Goal: Information Seeking & Learning: Learn about a topic

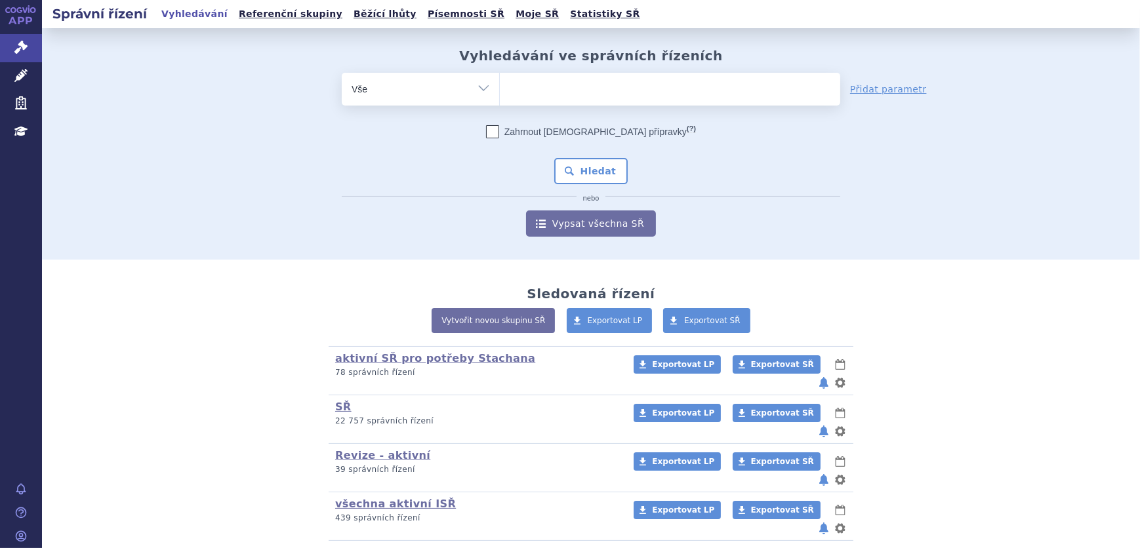
click at [569, 84] on ul at bounding box center [670, 87] width 340 height 28
click at [500, 84] on select at bounding box center [499, 88] width 1 height 33
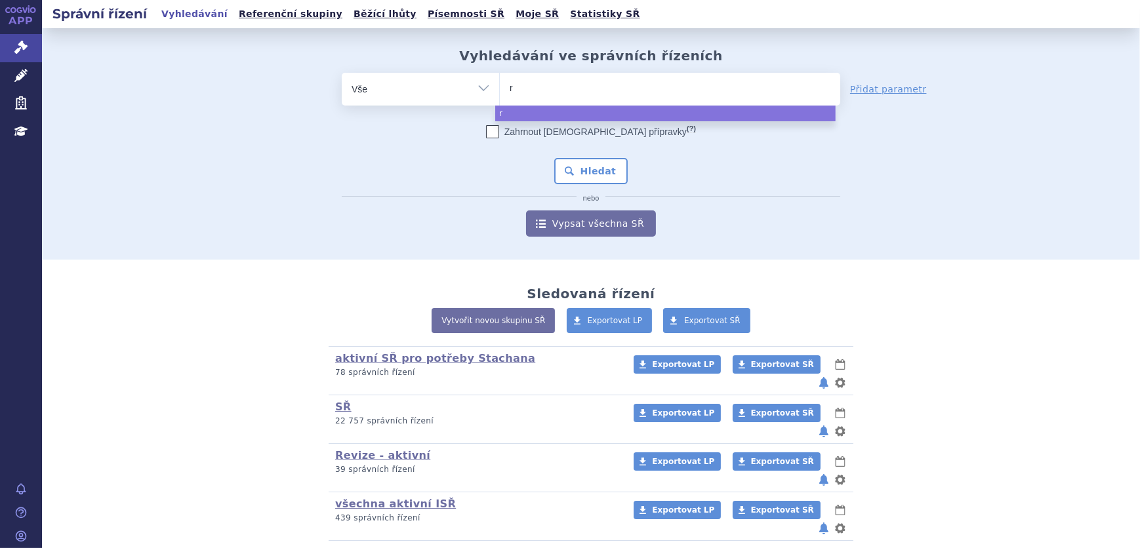
type input "re"
type input "ret"
type input "rets"
type input "retse"
type input "retsev"
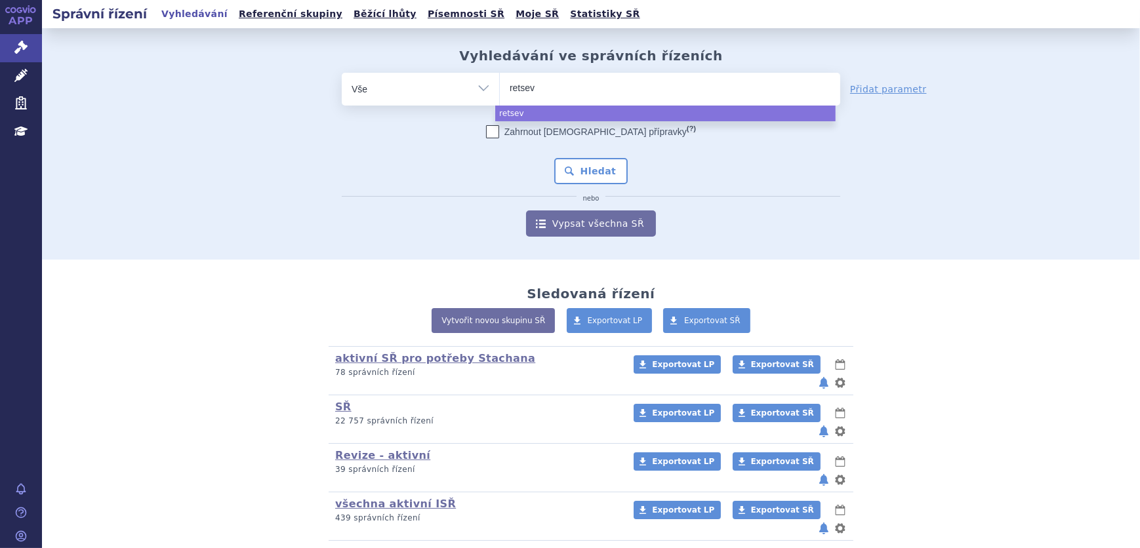
type input "retsevm"
type input "retsevmo"
select select "retsevmo"
click at [588, 166] on button "Hledat" at bounding box center [591, 171] width 74 height 26
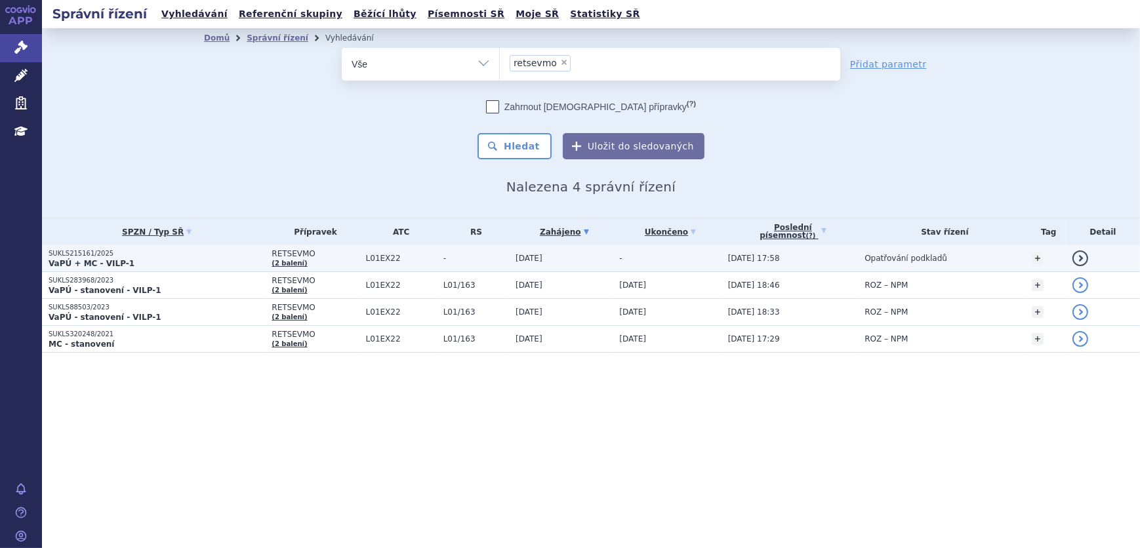
click at [595, 258] on td "03.06.2025" at bounding box center [561, 258] width 104 height 27
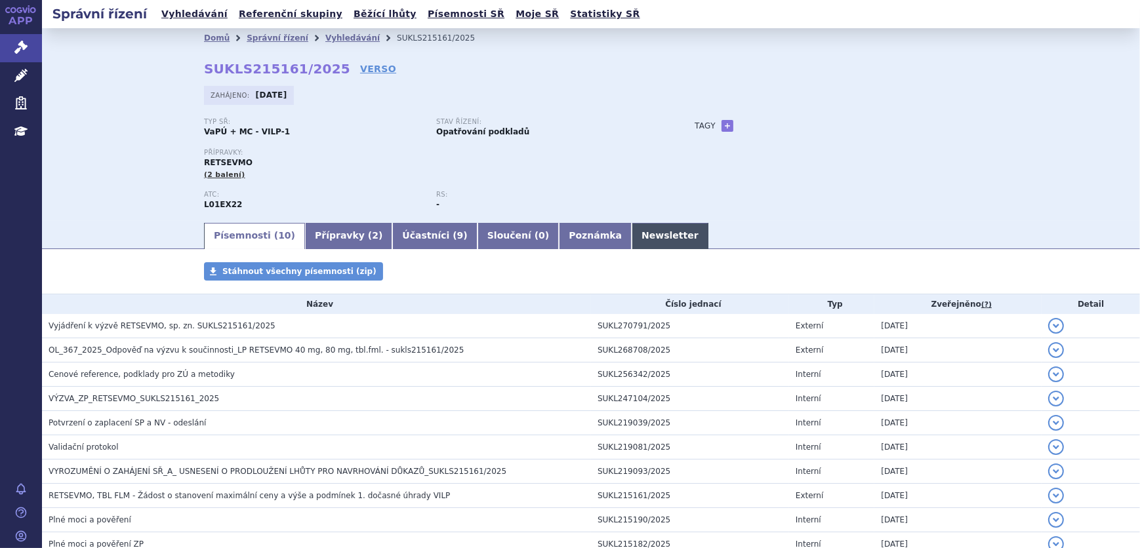
click at [632, 227] on link "Newsletter" at bounding box center [670, 236] width 77 height 26
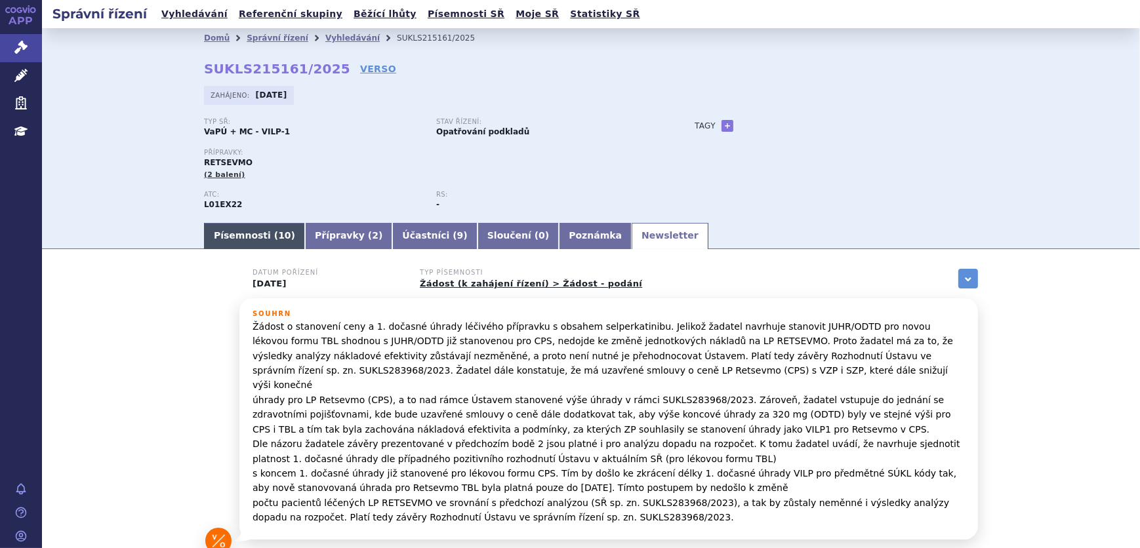
click at [256, 234] on link "Písemnosti ( 10 )" at bounding box center [254, 236] width 101 height 26
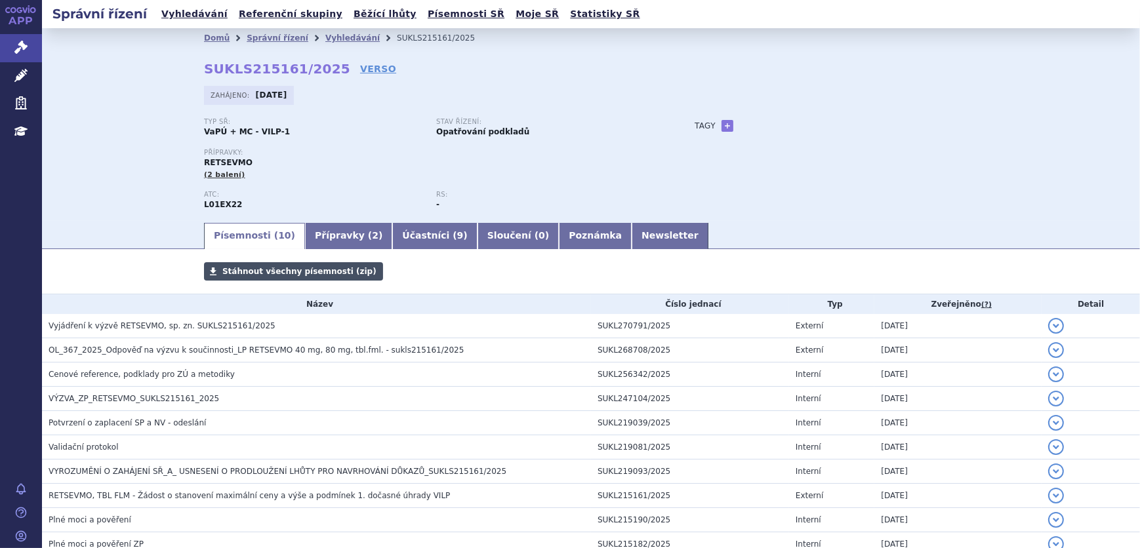
scroll to position [59, 0]
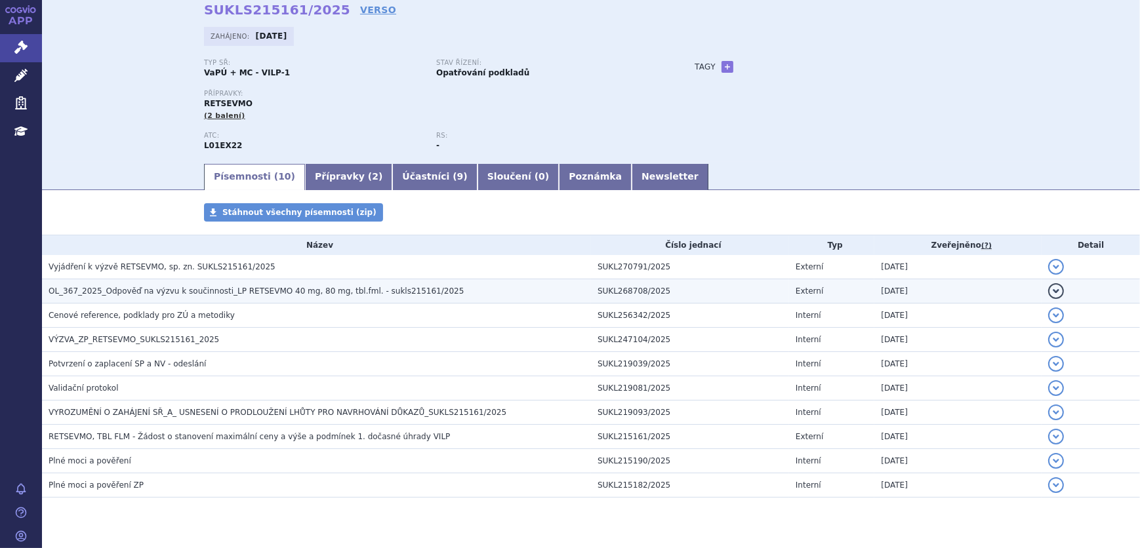
click at [297, 288] on span "OL_367_2025_Odpověď na výzvu k součinnosti_LP RETSEVMO 40 mg, 80 mg, tbl.fml. -…" at bounding box center [256, 291] width 415 height 9
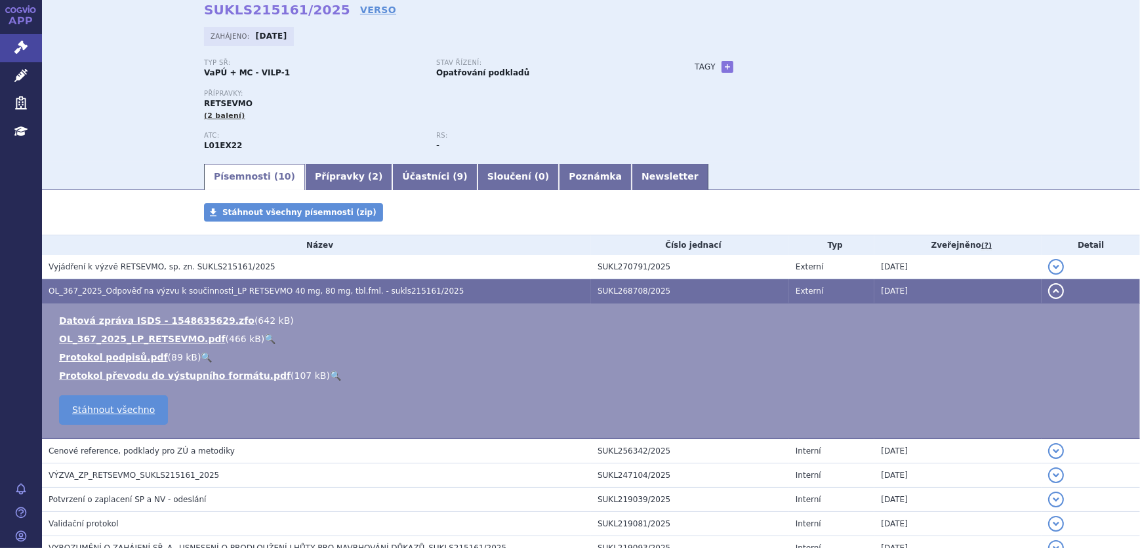
click at [264, 337] on link "🔍" at bounding box center [269, 339] width 11 height 10
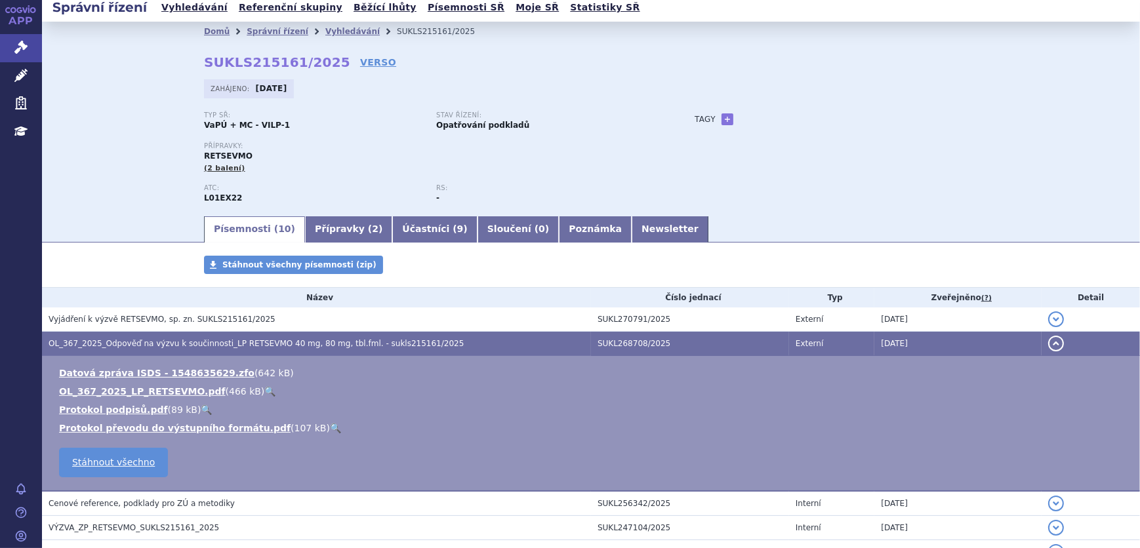
scroll to position [0, 0]
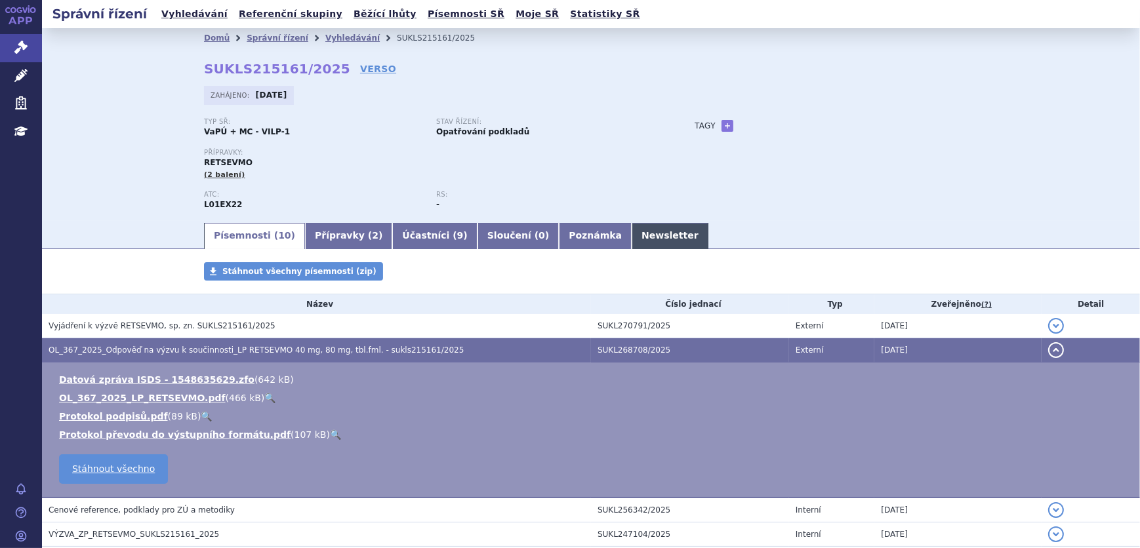
click at [632, 236] on link "Newsletter" at bounding box center [670, 236] width 77 height 26
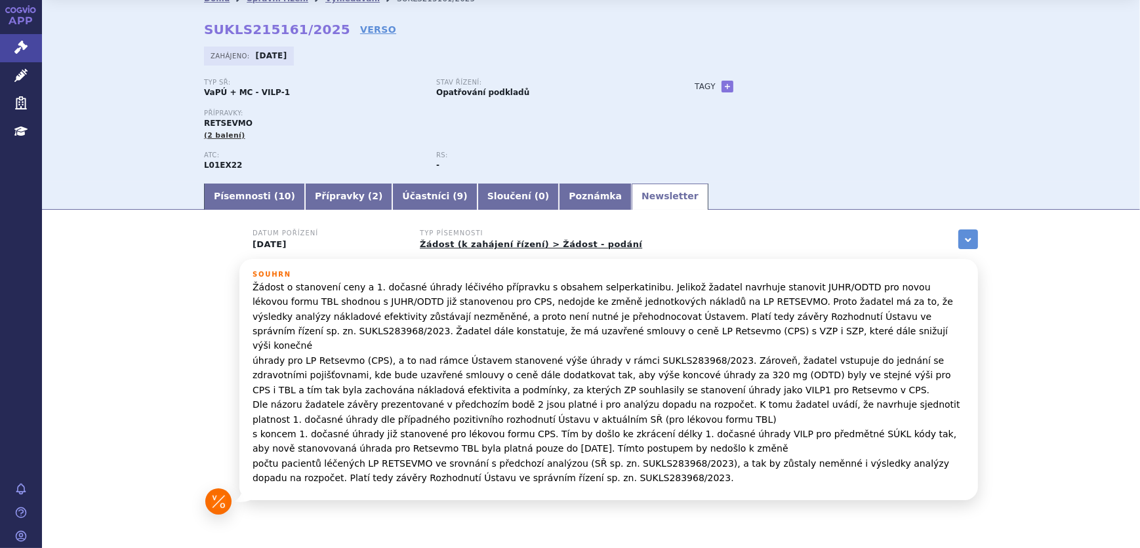
scroll to position [59, 0]
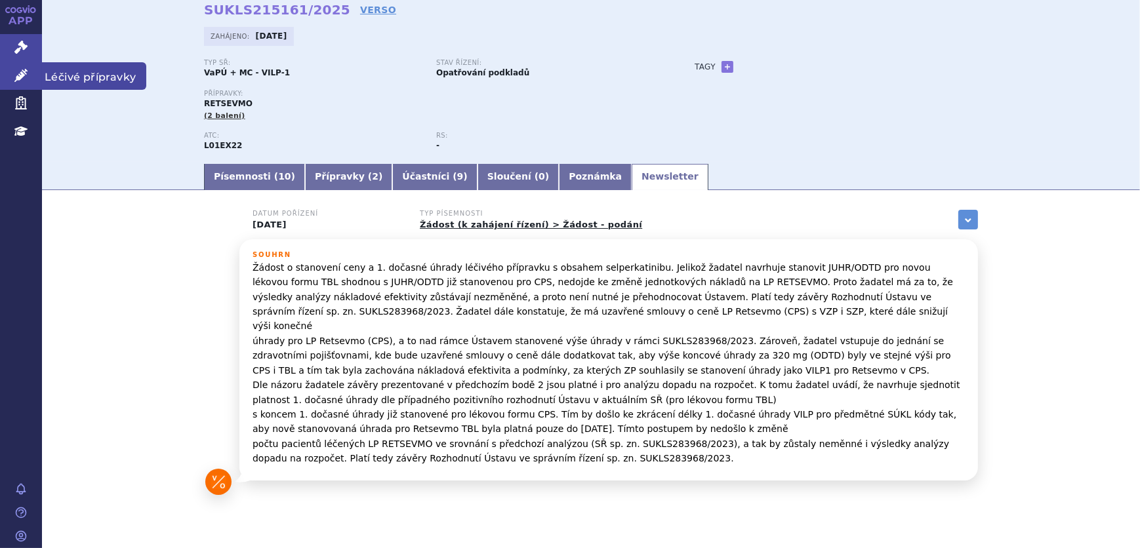
click at [19, 73] on icon at bounding box center [20, 75] width 13 height 13
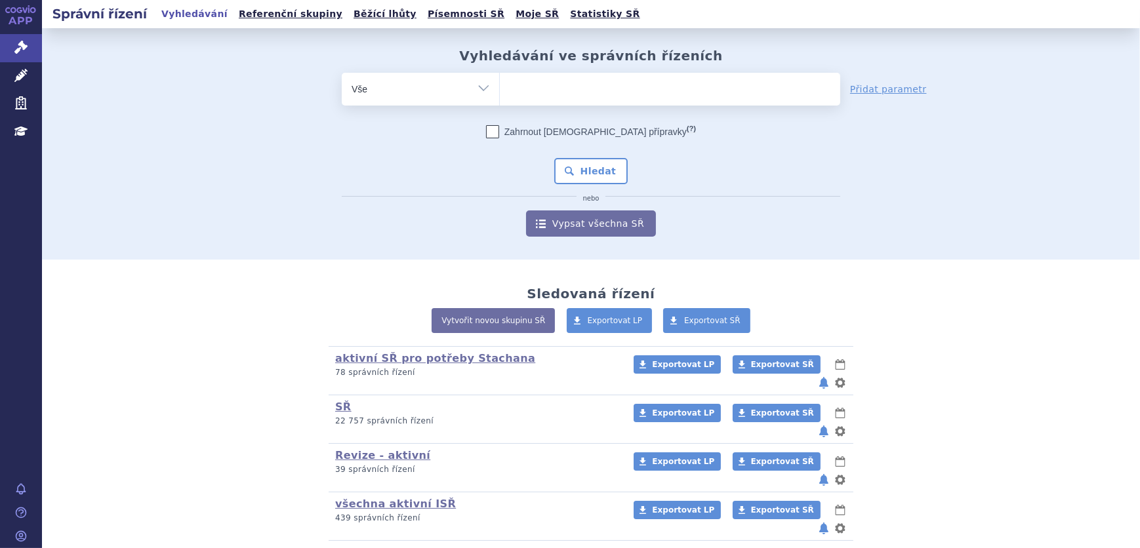
click at [543, 99] on ul at bounding box center [670, 87] width 340 height 28
click at [500, 99] on select at bounding box center [499, 88] width 1 height 33
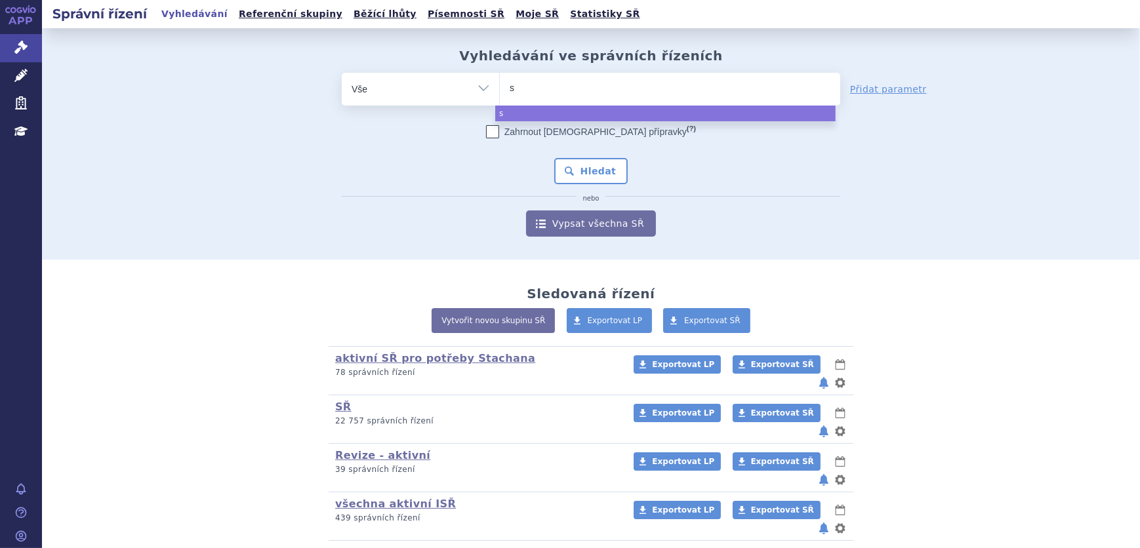
type input "sa"
type input "sar"
type input "sarc"
type input "sarcli"
type input "sarclis"
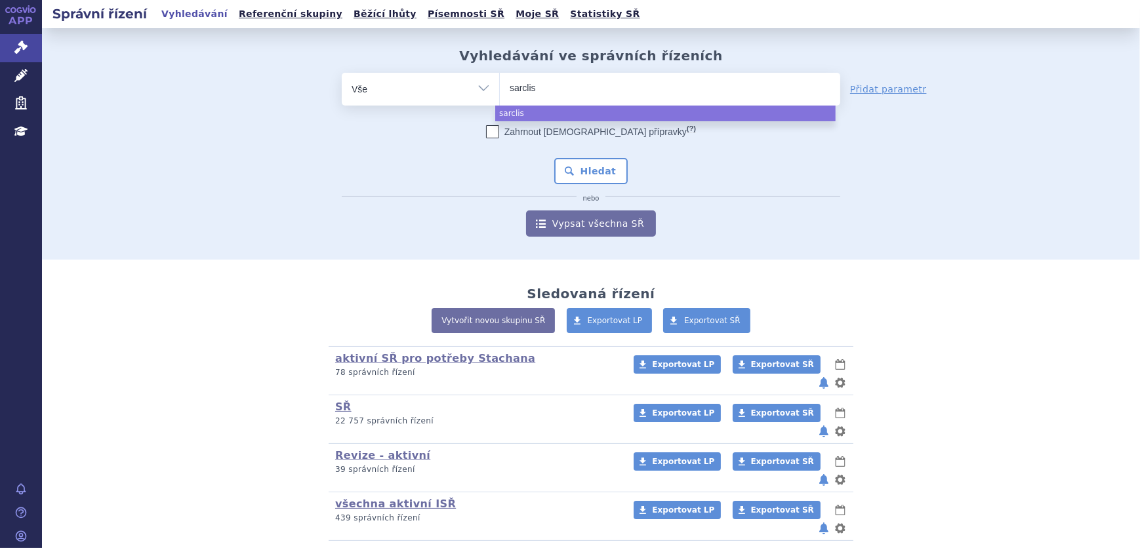
type input "sarclisa"
select select "sarclisa"
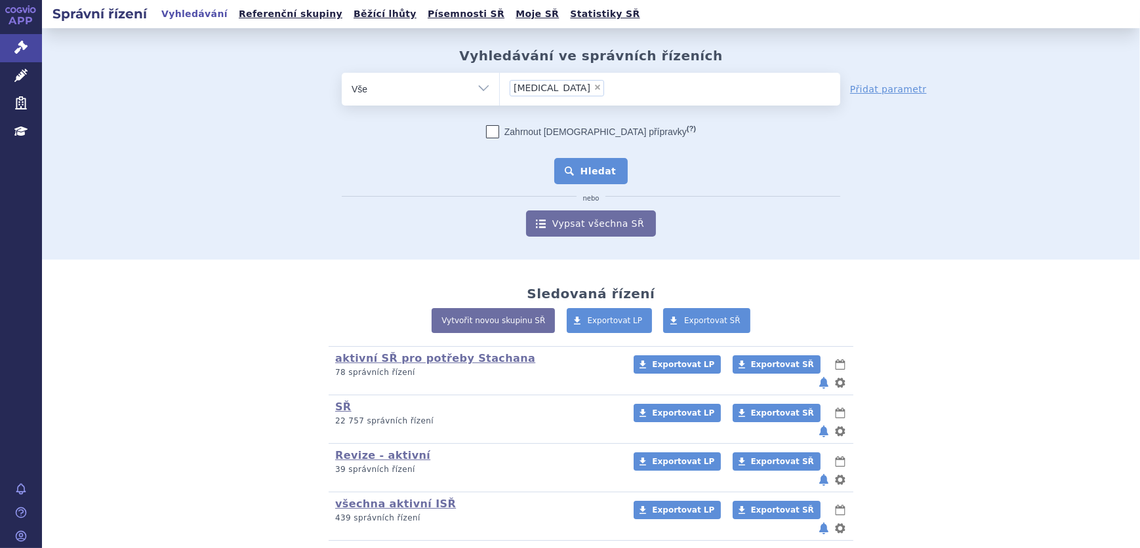
click at [588, 170] on button "Hledat" at bounding box center [591, 171] width 74 height 26
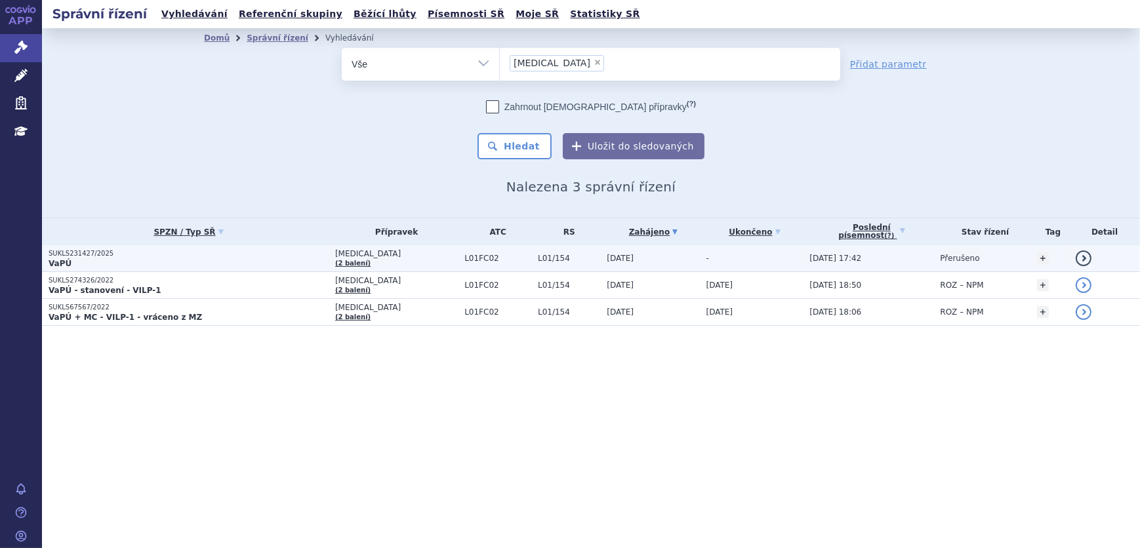
click at [293, 262] on p "VaPÚ" at bounding box center [189, 263] width 280 height 10
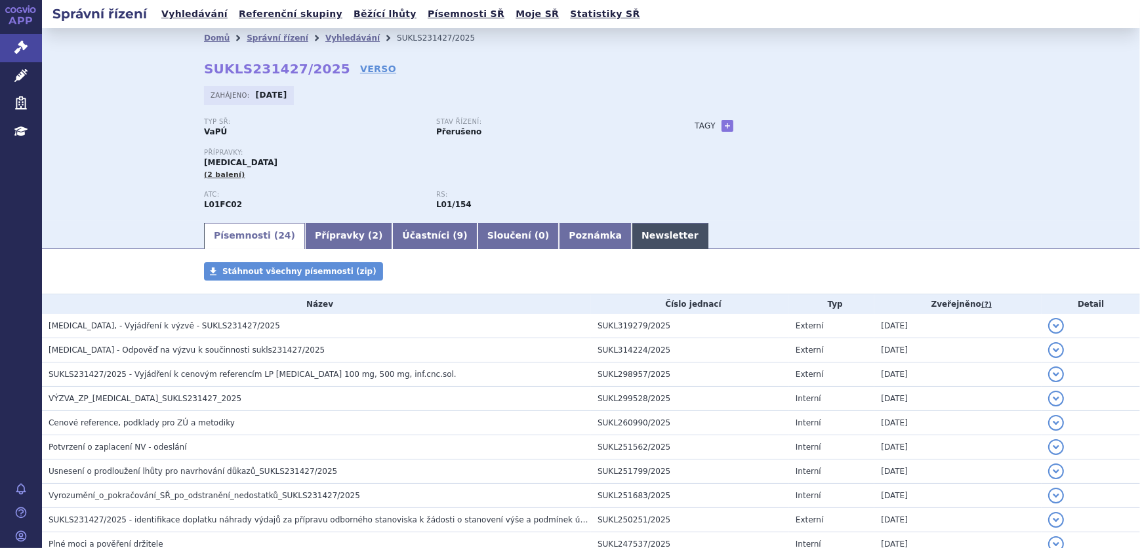
click at [632, 234] on link "Newsletter" at bounding box center [670, 236] width 77 height 26
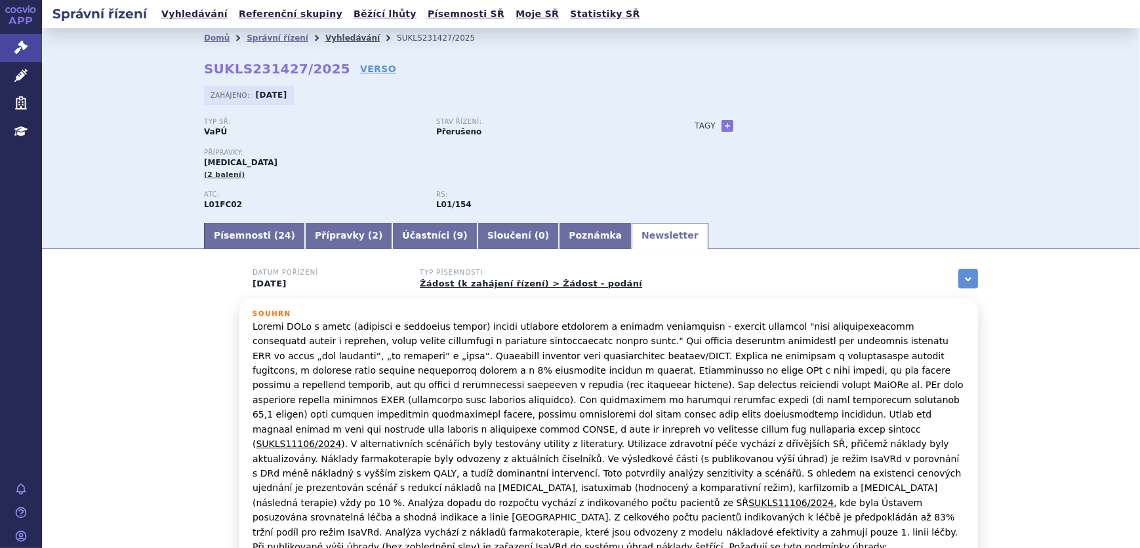
click at [325, 37] on link "Vyhledávání" at bounding box center [352, 37] width 54 height 9
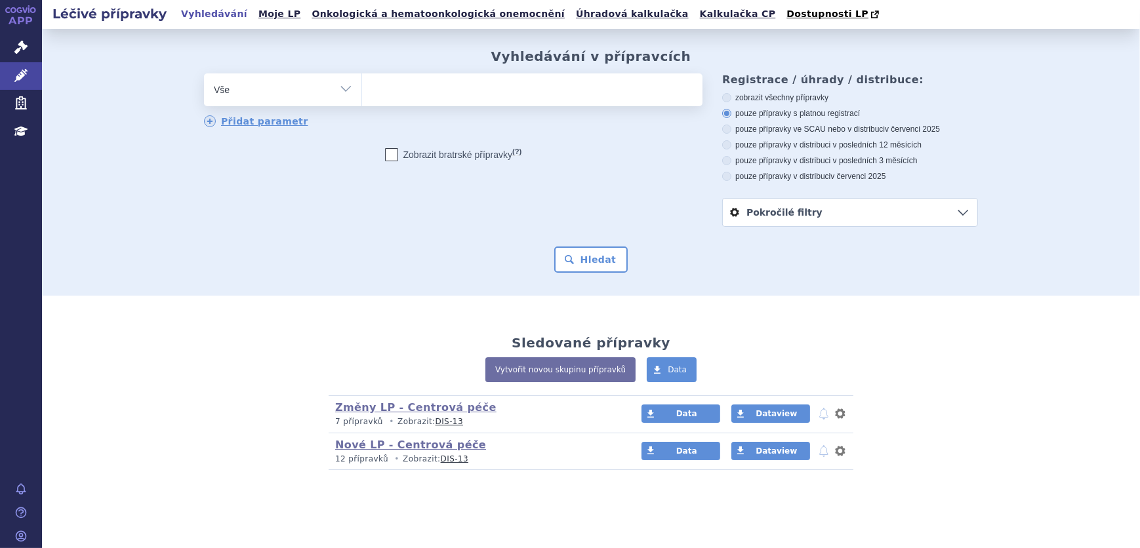
click at [420, 96] on ul at bounding box center [532, 87] width 340 height 28
click at [362, 96] on select at bounding box center [361, 89] width 1 height 33
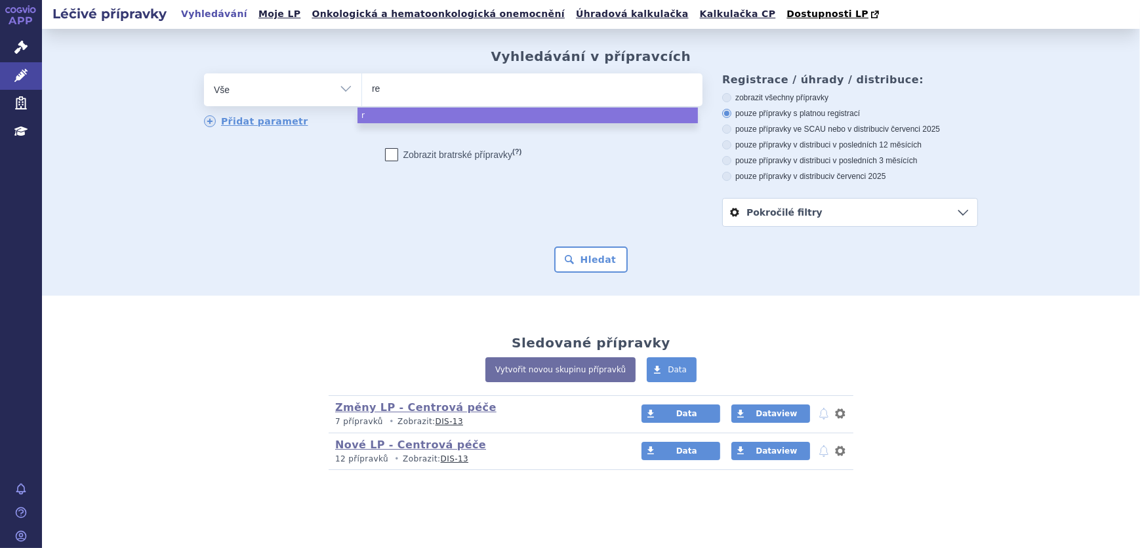
type input "ret"
type input "rets"
type input "retse"
type input "retsev"
type input "retsevmo"
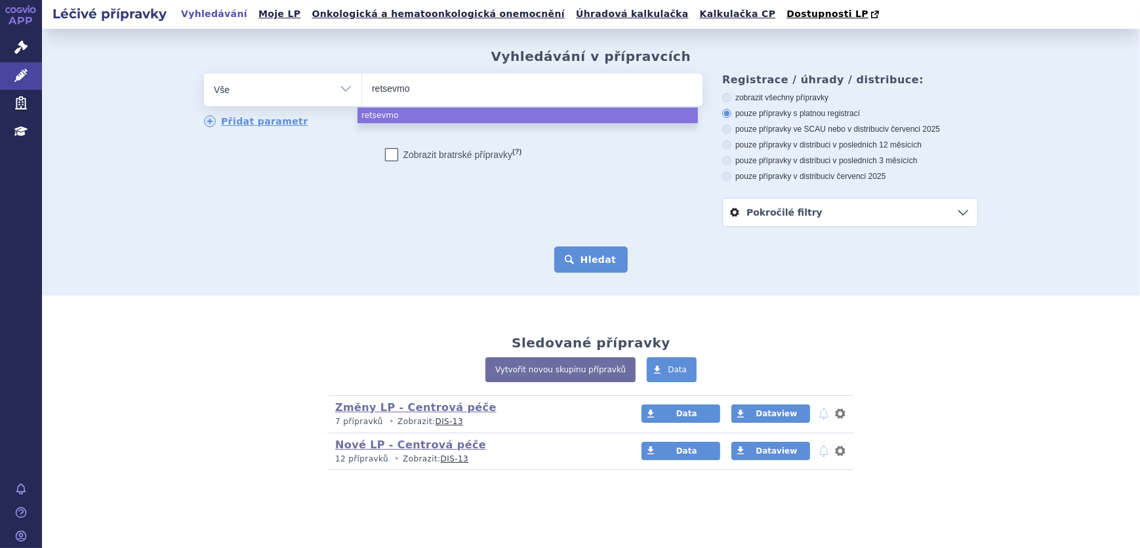
select select "retsevmo"
click at [593, 256] on button "Hledat" at bounding box center [591, 260] width 74 height 26
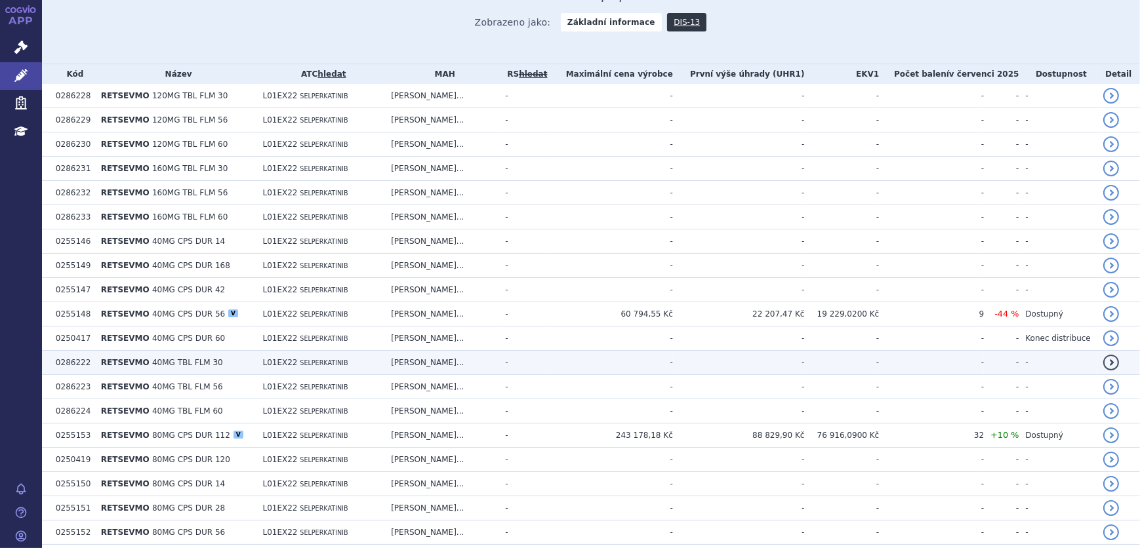
scroll to position [357, 0]
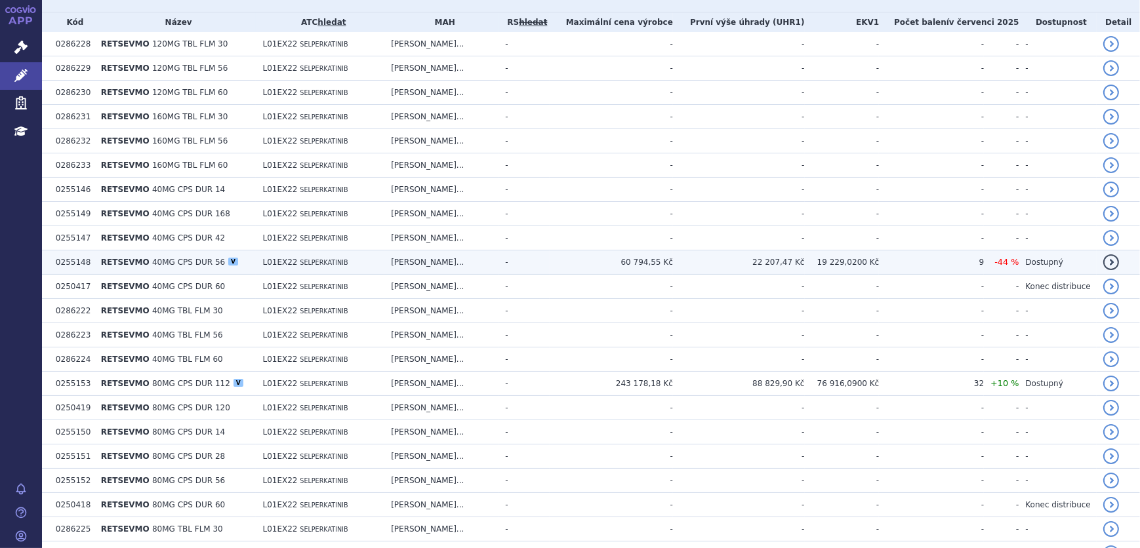
click at [673, 266] on td "60 794,55 Kč" at bounding box center [611, 263] width 123 height 24
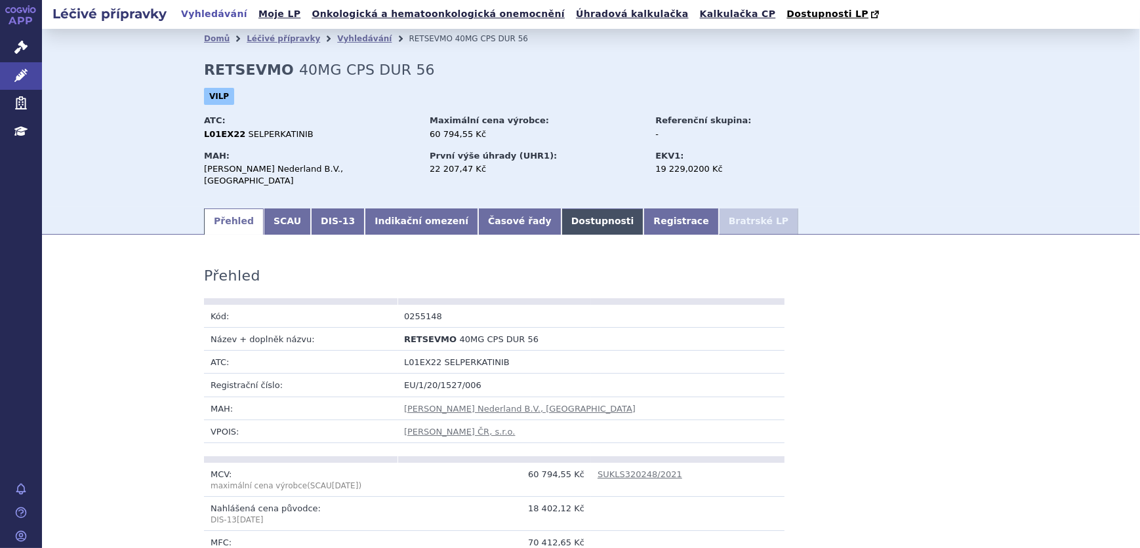
click at [561, 209] on link "Dostupnosti" at bounding box center [602, 222] width 83 height 26
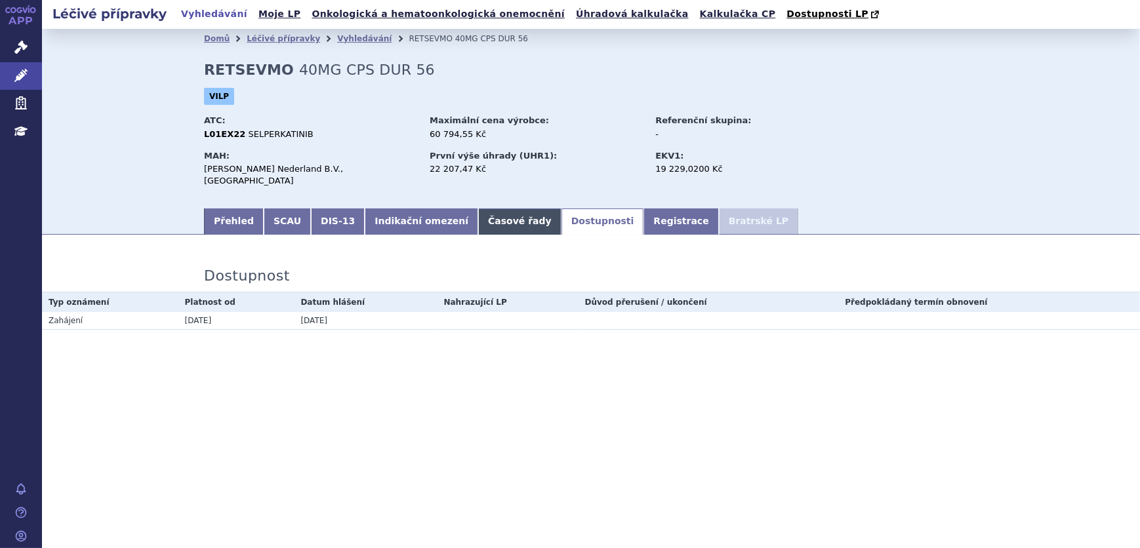
click at [481, 209] on link "Časové řady" at bounding box center [519, 222] width 83 height 26
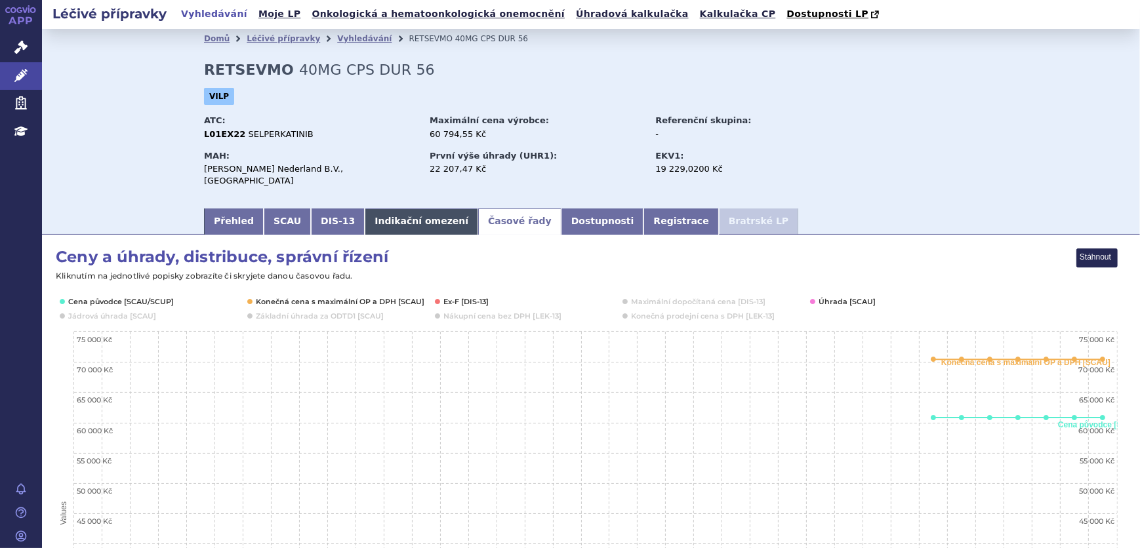
click at [381, 211] on link "Indikační omezení" at bounding box center [421, 222] width 113 height 26
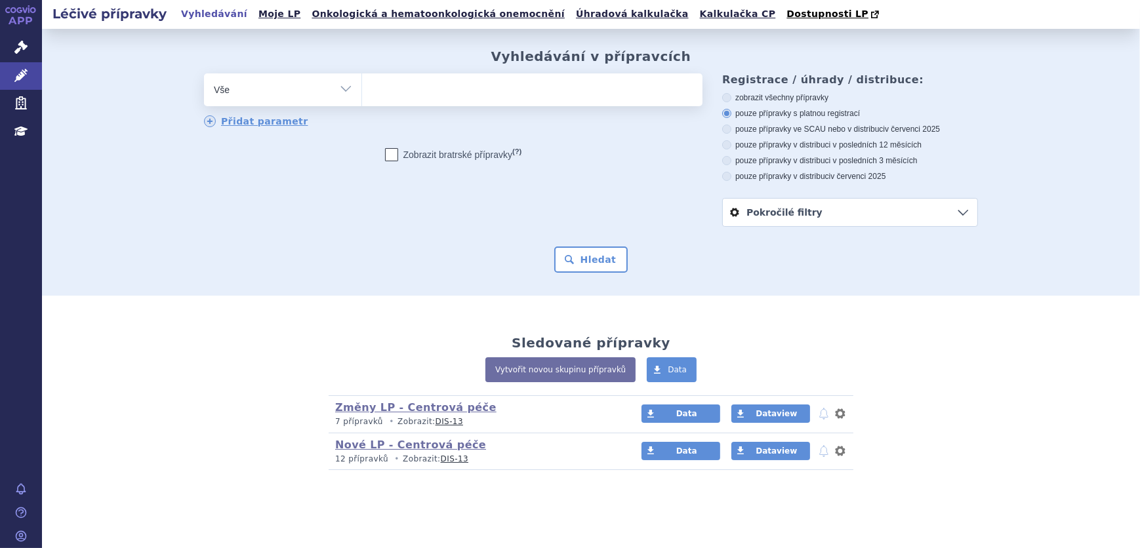
click at [380, 86] on ul at bounding box center [532, 87] width 340 height 28
click at [362, 86] on select at bounding box center [361, 89] width 1 height 33
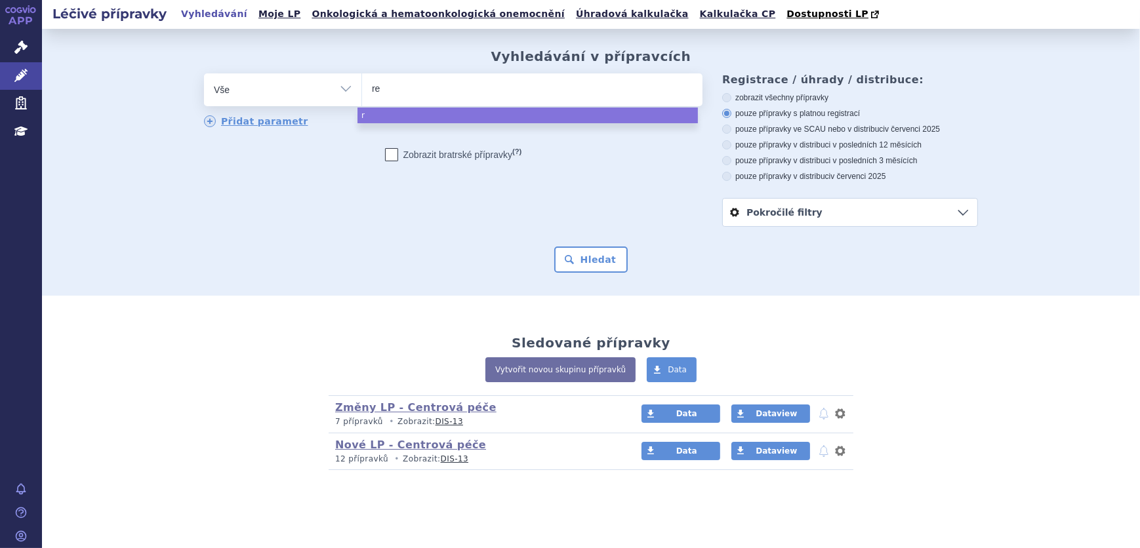
type input "ret"
type input "rets"
type input "retse"
type input "retsevm"
type input "retsevmo"
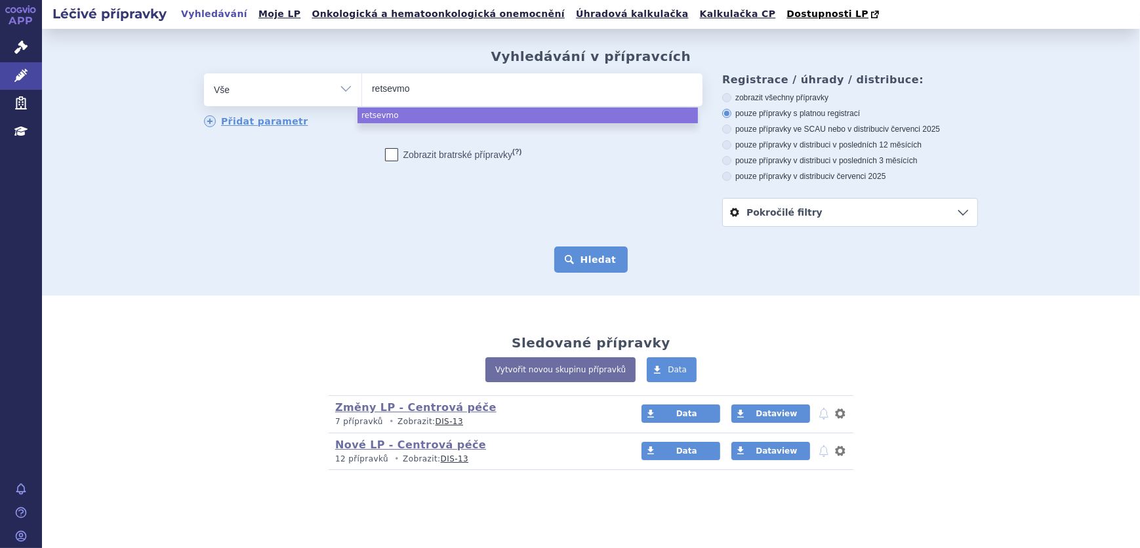
select select "retsevmo"
click at [597, 252] on button "Hledat" at bounding box center [591, 260] width 74 height 26
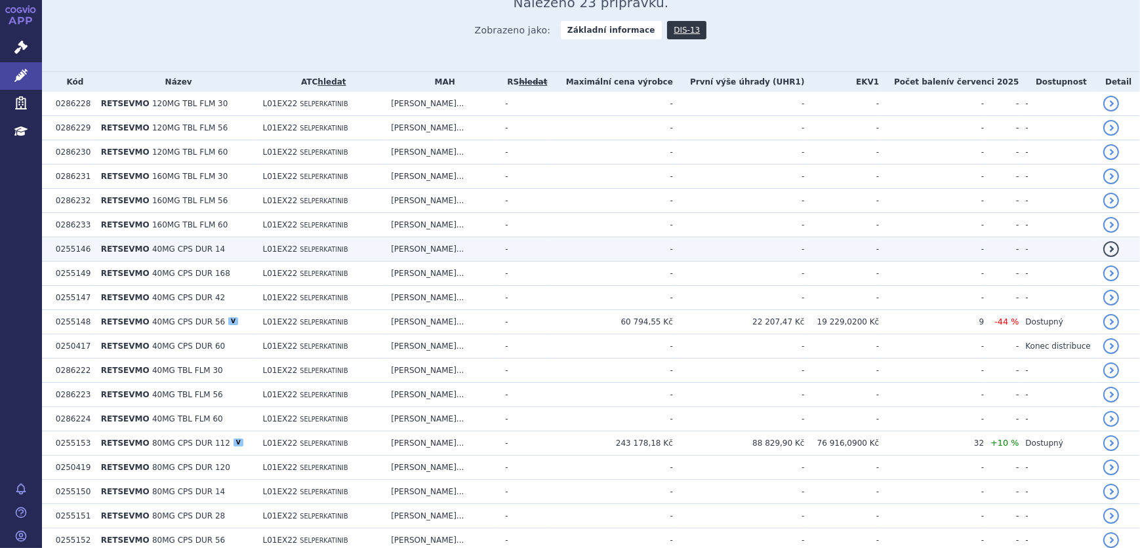
scroll to position [357, 0]
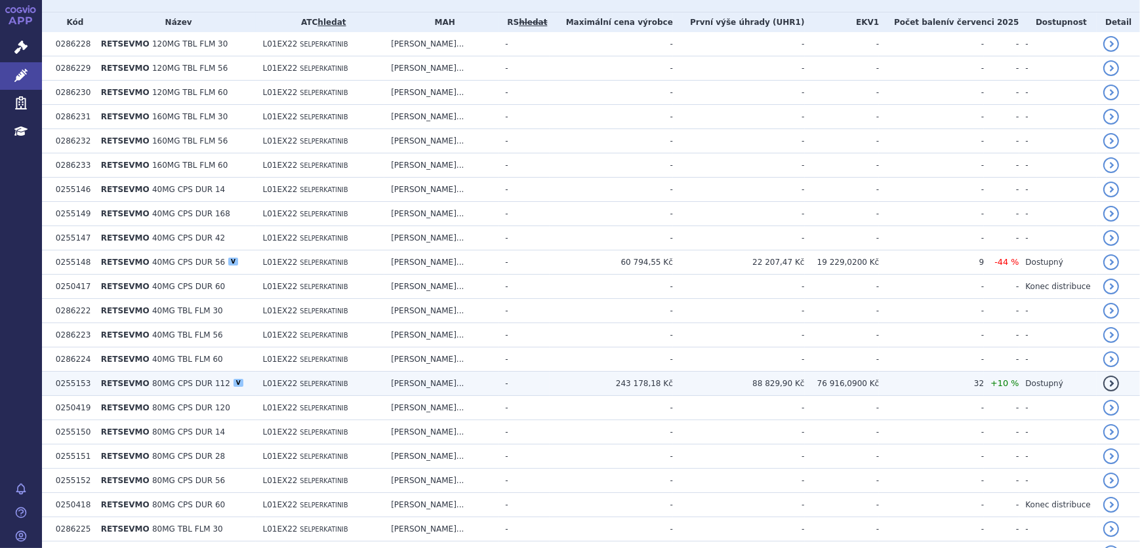
click at [618, 381] on td "243 178,18 Kč" at bounding box center [611, 384] width 123 height 24
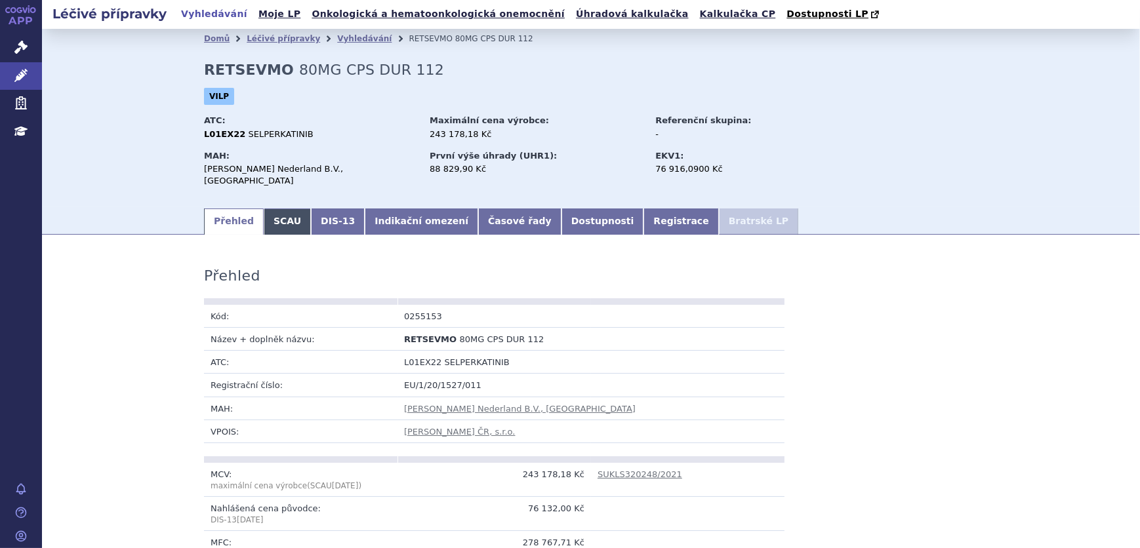
click at [285, 209] on link "SCAU" at bounding box center [287, 222] width 47 height 26
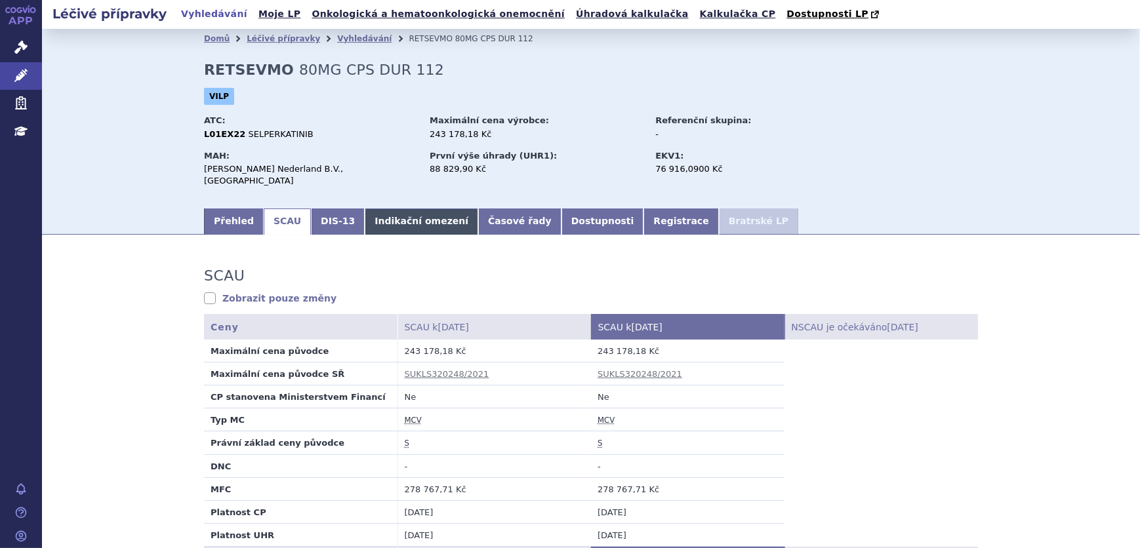
click at [366, 211] on link "Indikační omezení" at bounding box center [421, 222] width 113 height 26
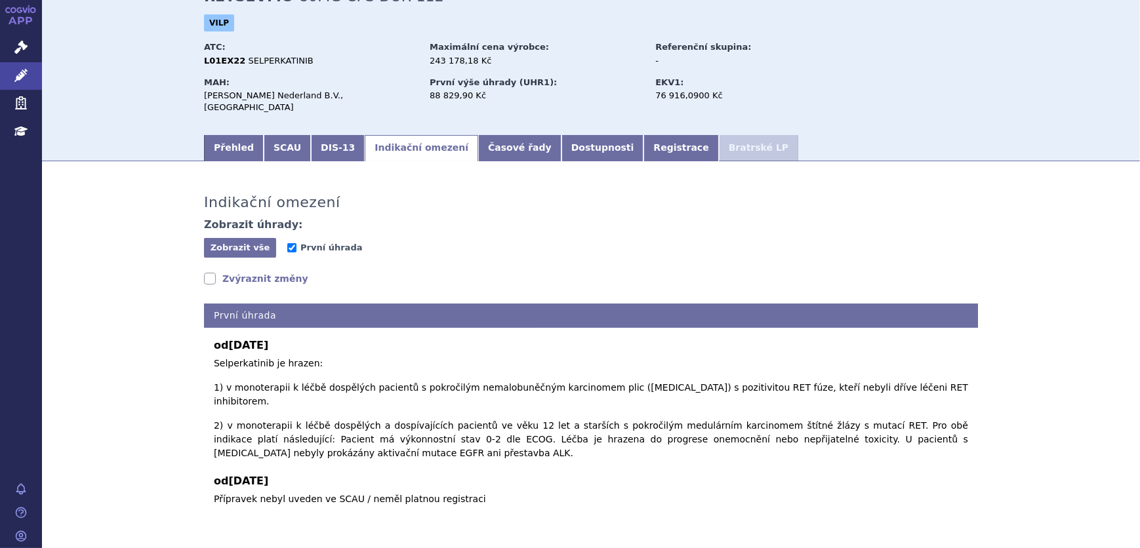
scroll to position [77, 0]
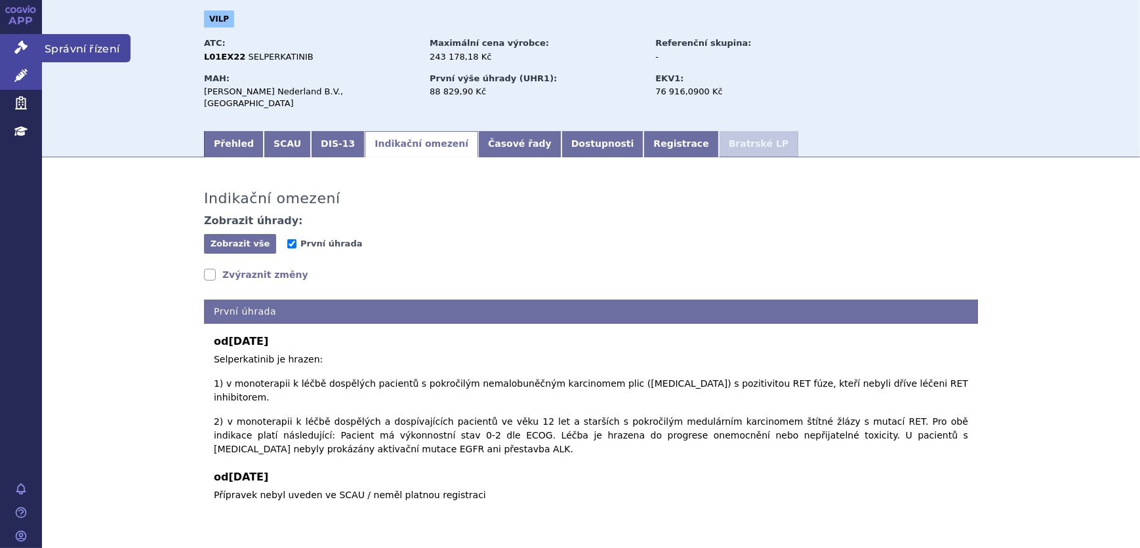
click at [3, 52] on link "Správní řízení" at bounding box center [21, 48] width 42 height 28
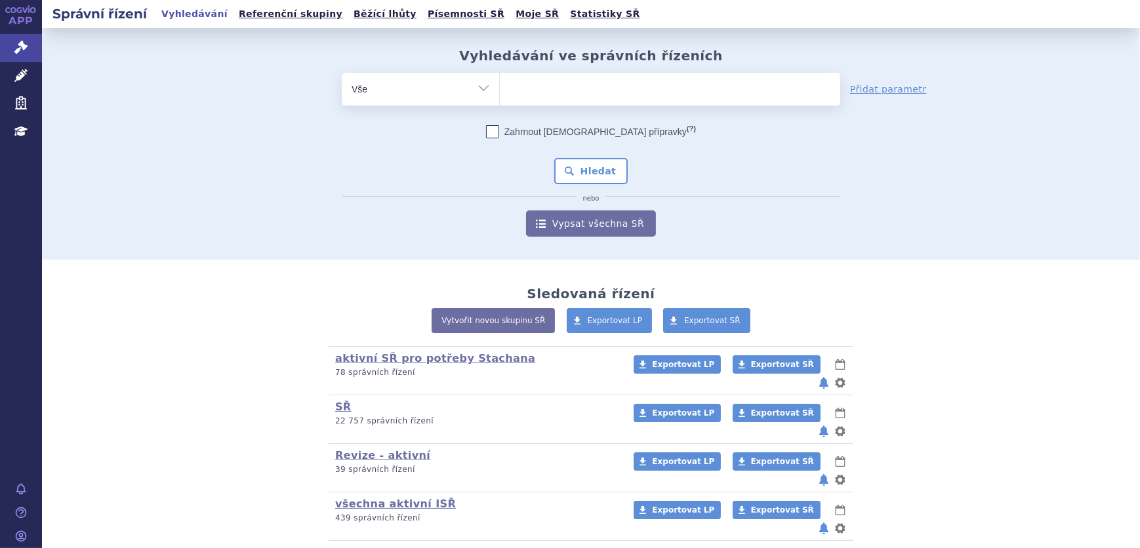
click at [551, 83] on ul at bounding box center [670, 87] width 340 height 28
click at [500, 83] on select at bounding box center [499, 88] width 1 height 33
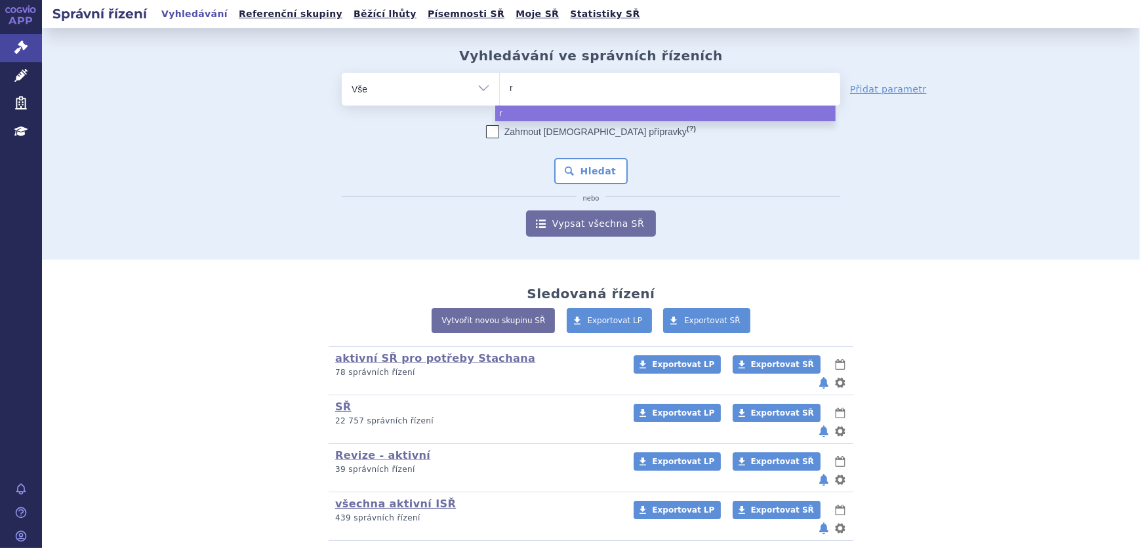
type input "re"
type input "rets"
type input "retse"
type input "retsevm"
type input "retsevmo"
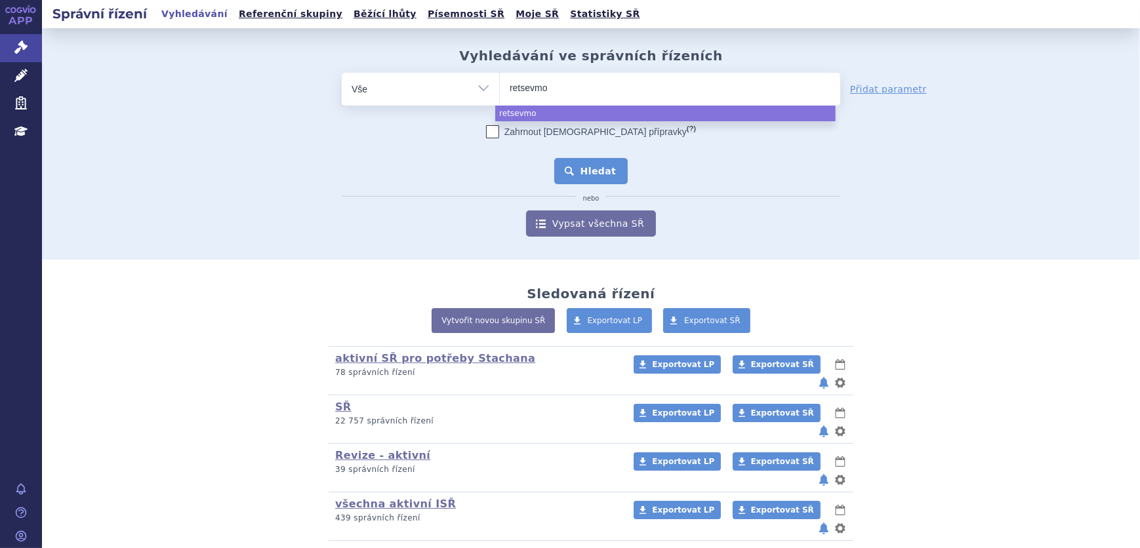
select select "retsevmo"
click at [578, 177] on button "Hledat" at bounding box center [591, 171] width 74 height 26
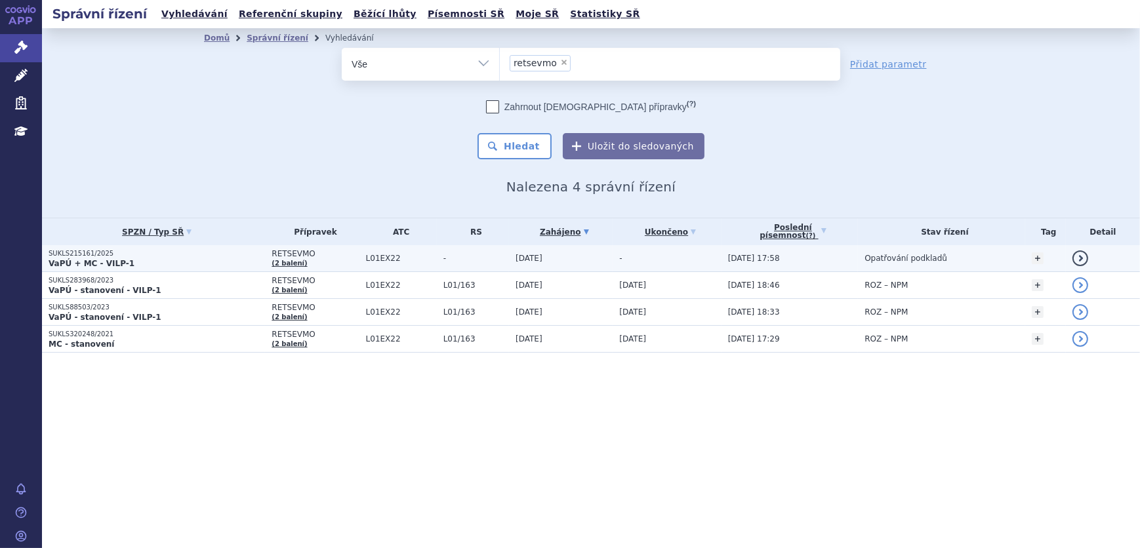
click at [471, 259] on span "-" at bounding box center [476, 258] width 66 height 9
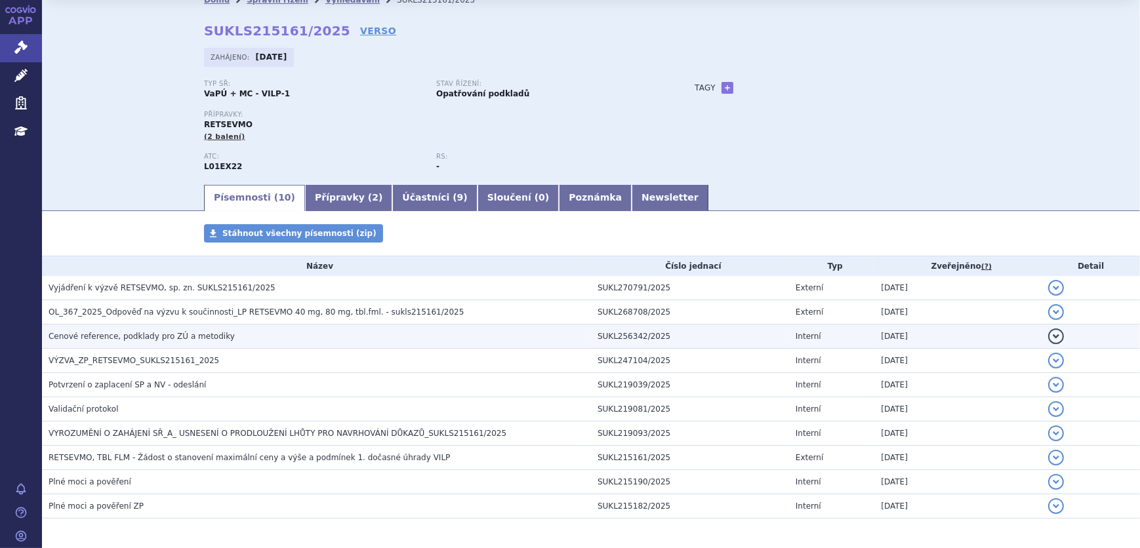
scroll to position [59, 0]
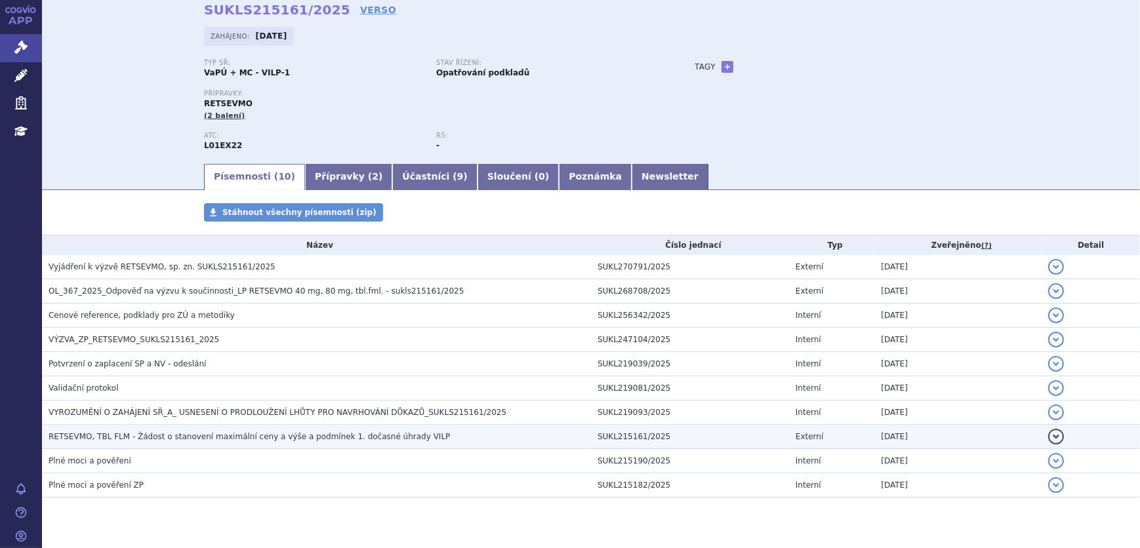
click at [302, 432] on span "RETSEVMO, TBL FLM - Žádost o stanovení maximální ceny a výše a podmínek 1. doča…" at bounding box center [249, 436] width 401 height 9
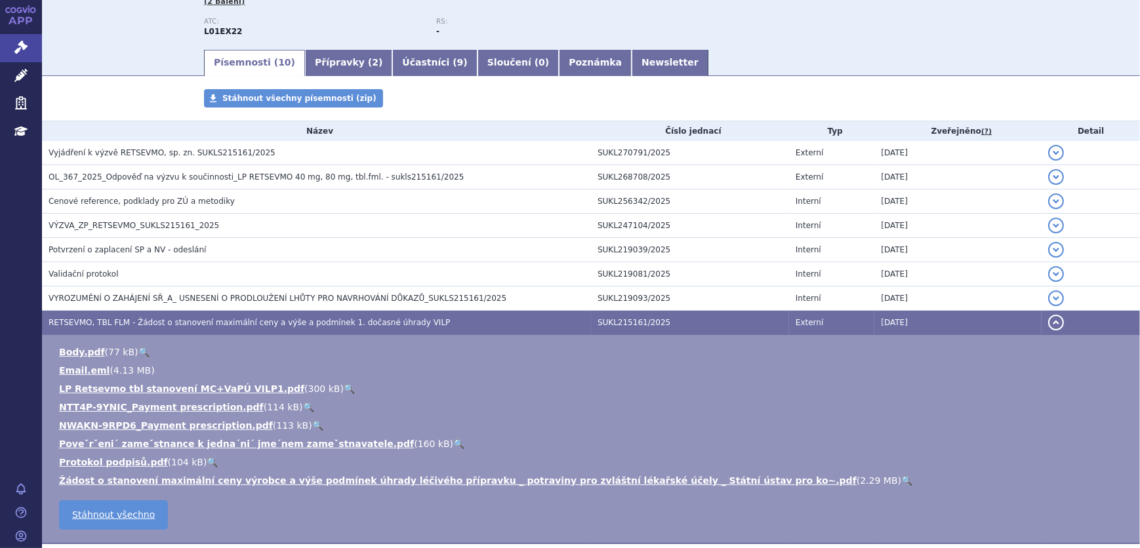
scroll to position [178, 0]
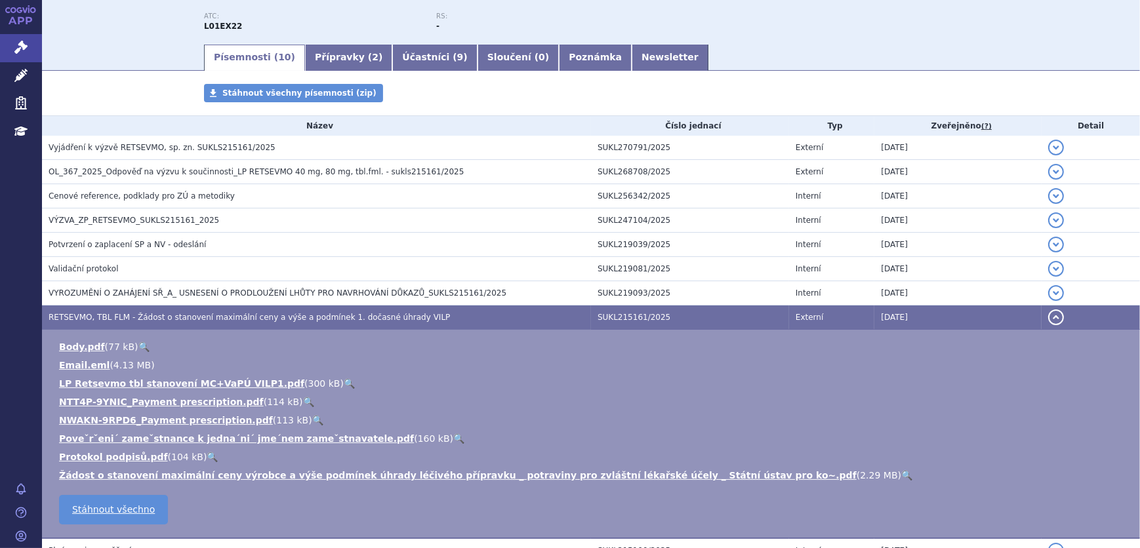
click at [901, 472] on link "🔍" at bounding box center [906, 475] width 11 height 10
click at [28, 79] on link "Léčivé přípravky" at bounding box center [21, 76] width 42 height 28
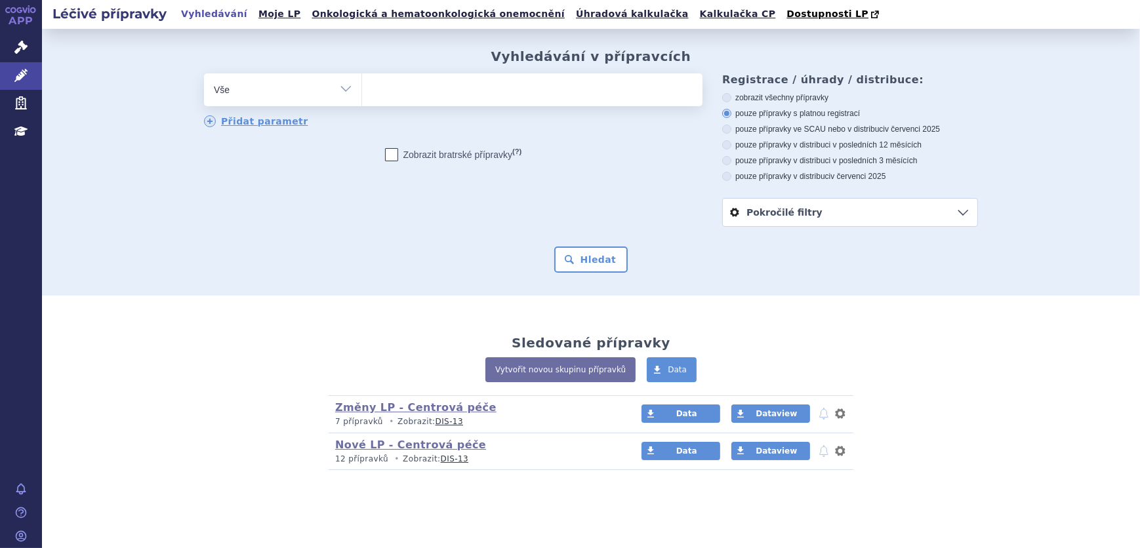
click at [485, 91] on ul at bounding box center [532, 87] width 340 height 28
click at [362, 91] on select at bounding box center [361, 89] width 1 height 33
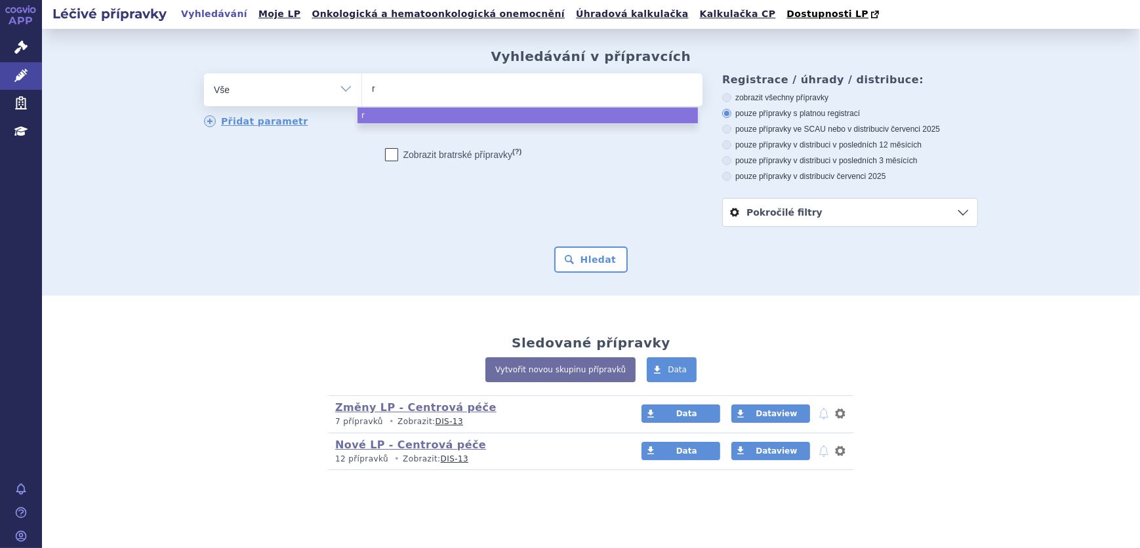
type input "re"
type input "ret"
type input "rets"
type input "retse"
type input "retsev"
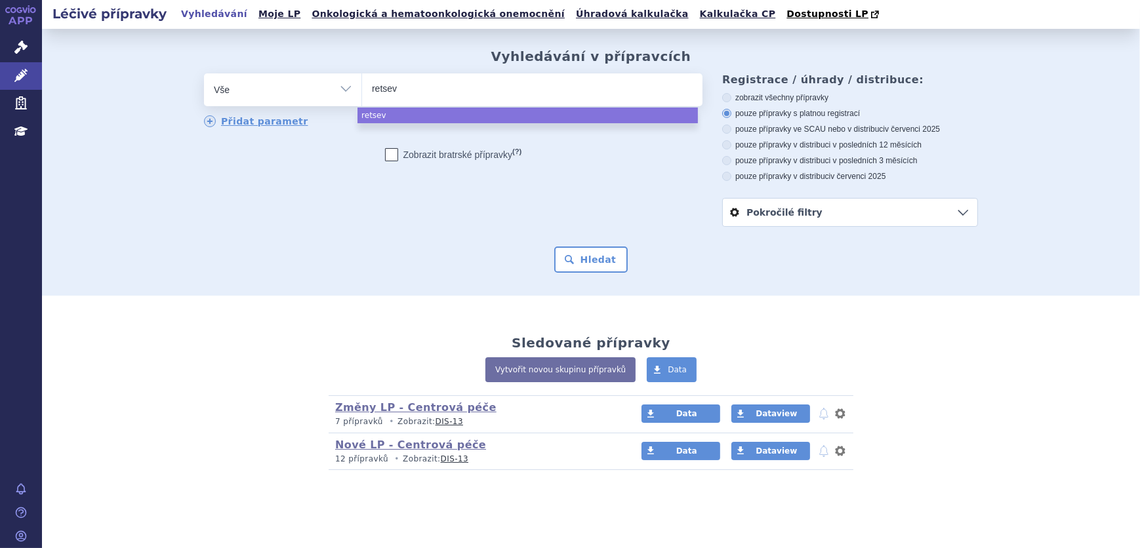
type input "retsevm"
type input "retsevmo"
select select "retsevmo"
click at [599, 264] on button "Hledat" at bounding box center [591, 260] width 74 height 26
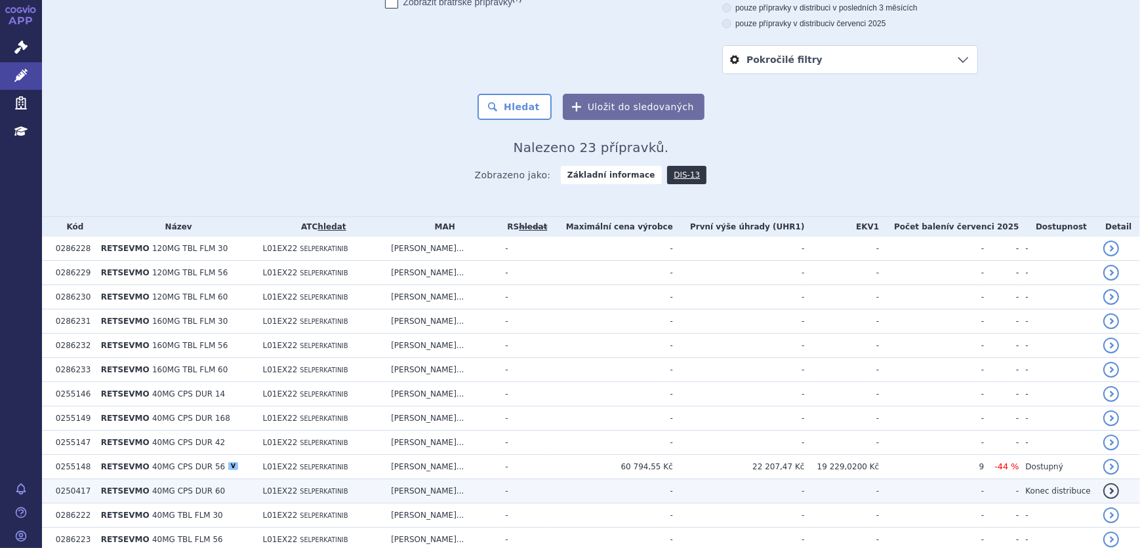
scroll to position [298, 0]
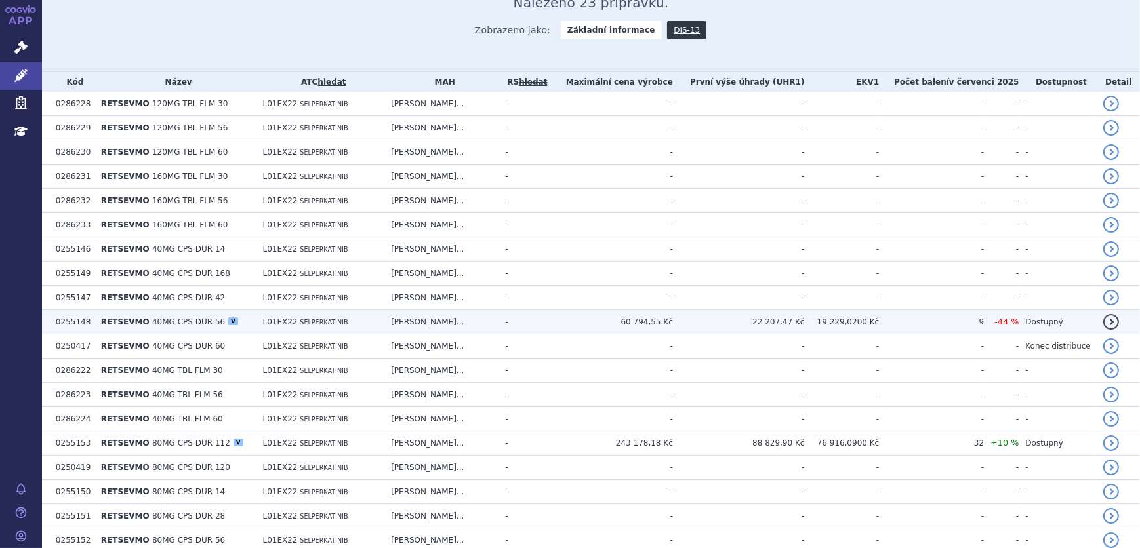
click at [549, 327] on td "-" at bounding box center [524, 322] width 51 height 24
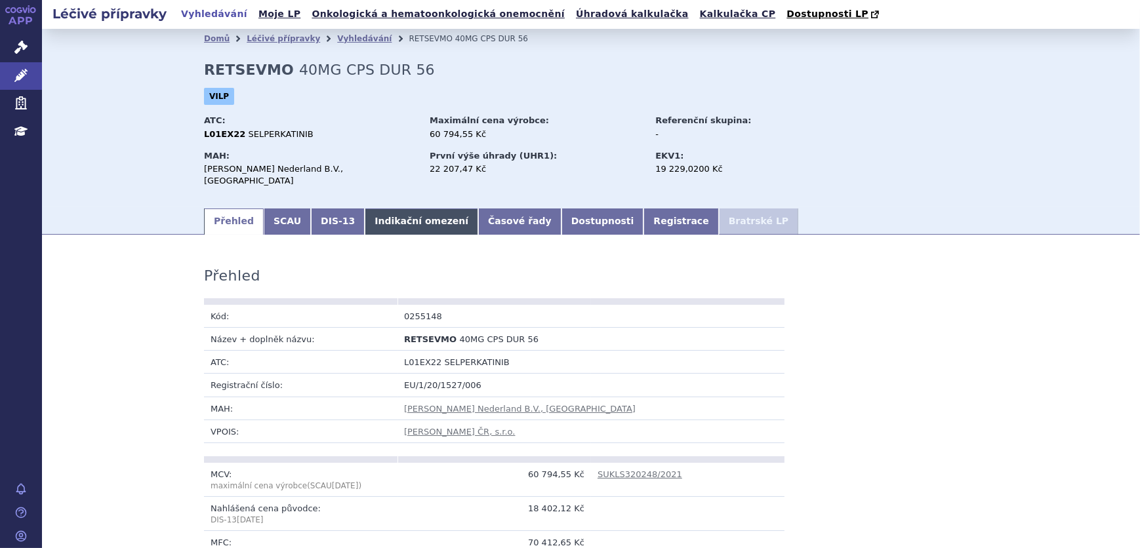
click at [408, 213] on link "Indikační omezení" at bounding box center [421, 222] width 113 height 26
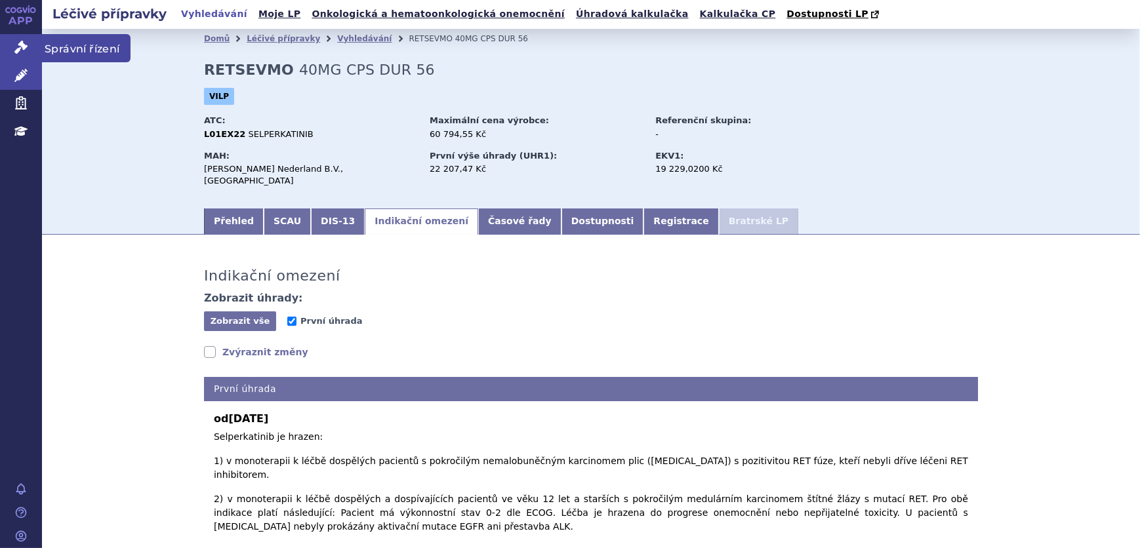
click at [13, 40] on link "Správní řízení" at bounding box center [21, 48] width 42 height 28
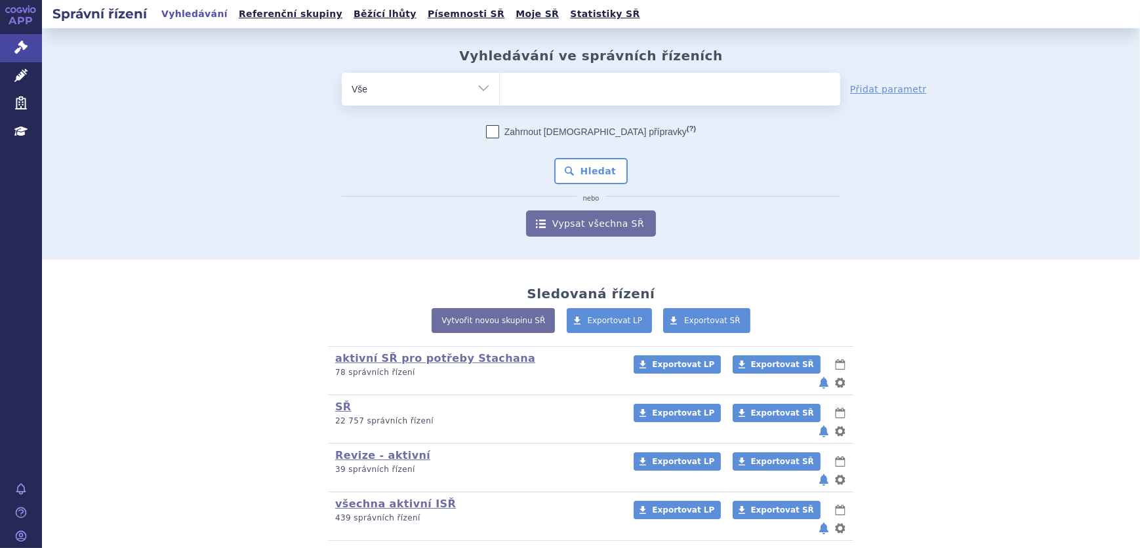
click at [583, 94] on ul at bounding box center [670, 87] width 340 height 28
click at [500, 94] on select at bounding box center [499, 88] width 1 height 33
type input "re"
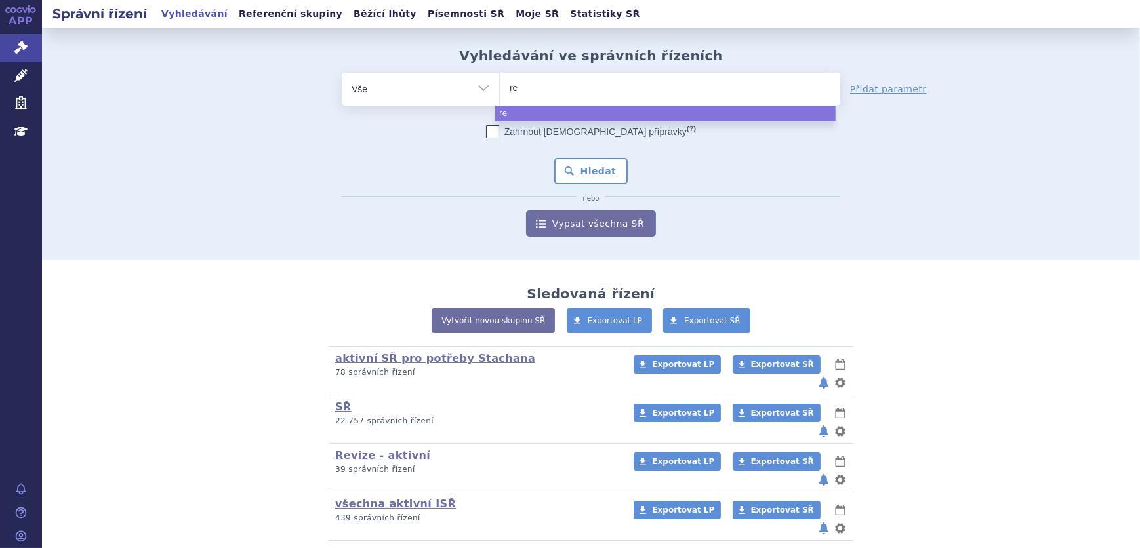
type input "ret"
type input "rets"
type input "retse"
type input "retsev"
type input "retsevm"
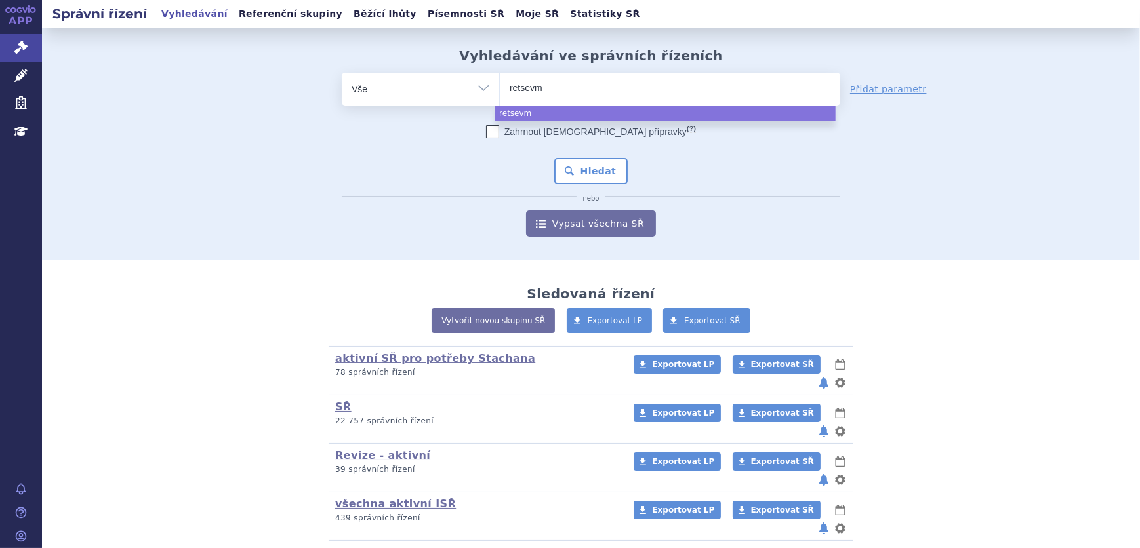
type input "retsevmo"
select select "retsevmo"
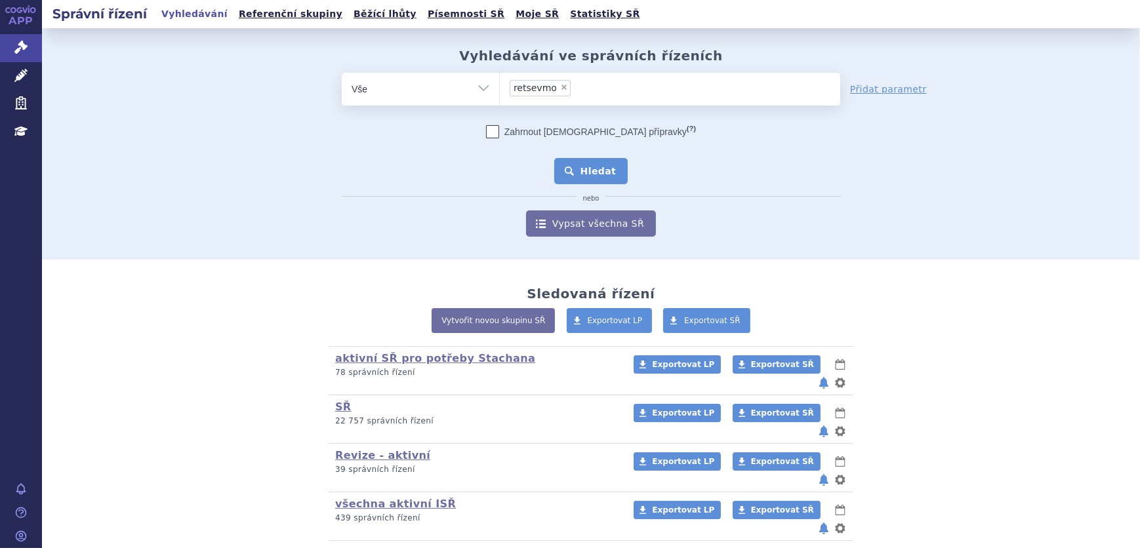
click at [579, 173] on button "Hledat" at bounding box center [591, 171] width 74 height 26
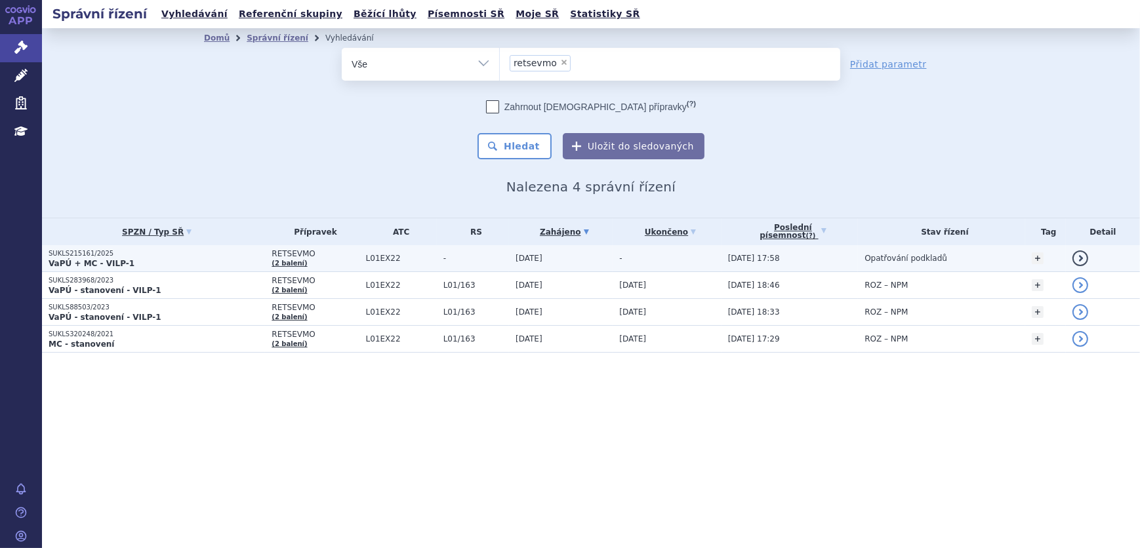
click at [341, 254] on span "RETSEVMO" at bounding box center [315, 253] width 87 height 9
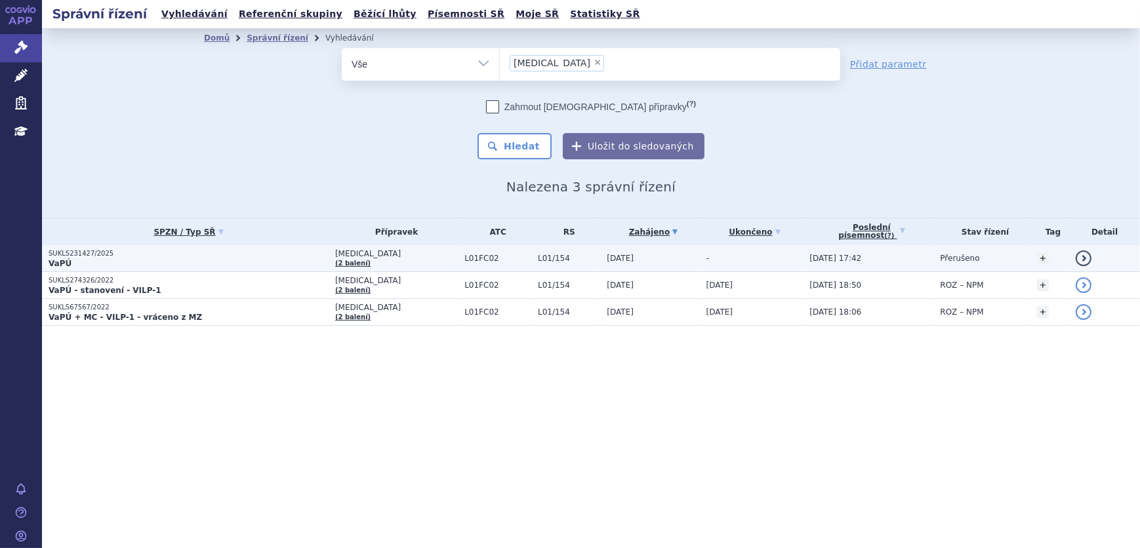
click at [249, 255] on p "SUKLS231427/2025" at bounding box center [189, 253] width 280 height 9
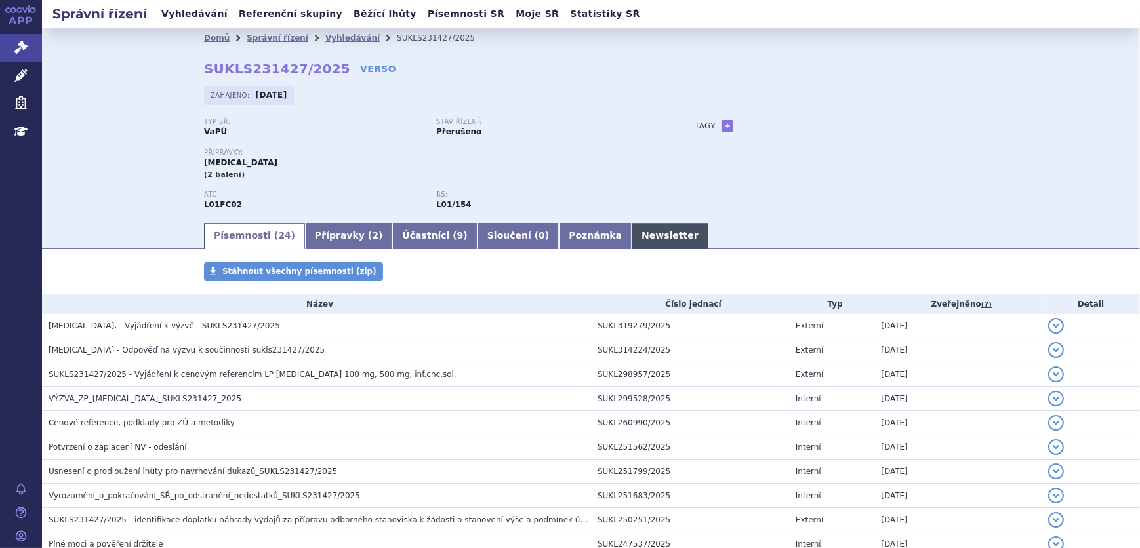
click at [632, 237] on link "Newsletter" at bounding box center [670, 236] width 77 height 26
